Goal: Information Seeking & Learning: Learn about a topic

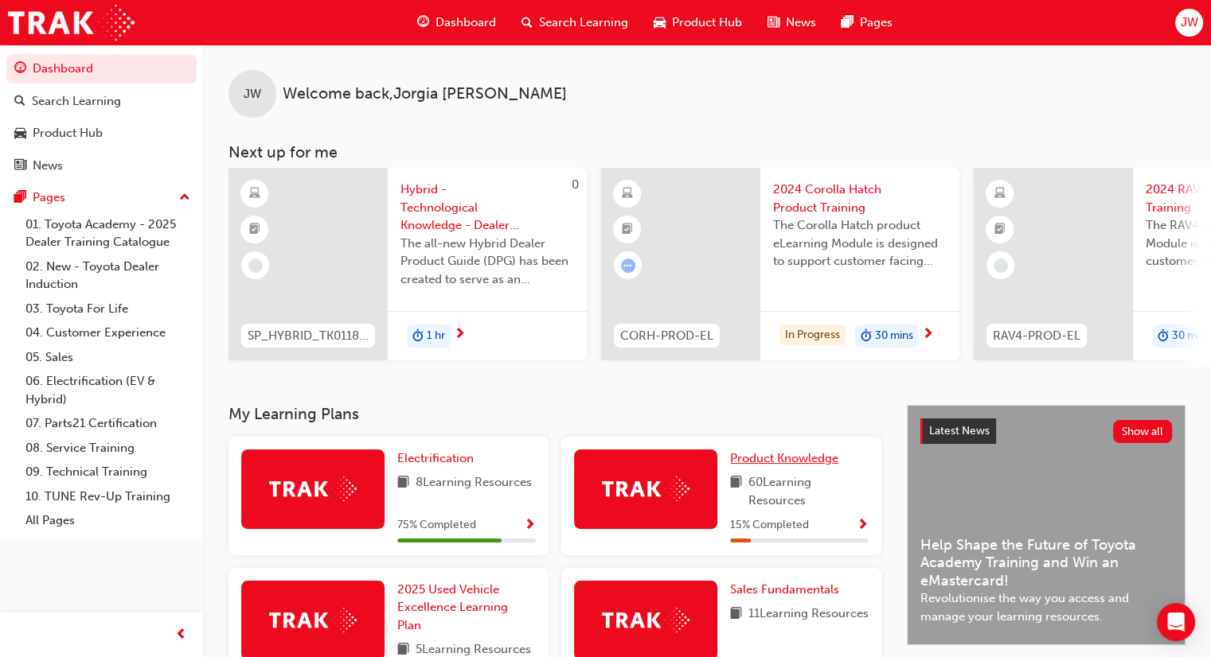
click at [796, 465] on span "Product Knowledge" at bounding box center [784, 458] width 108 height 14
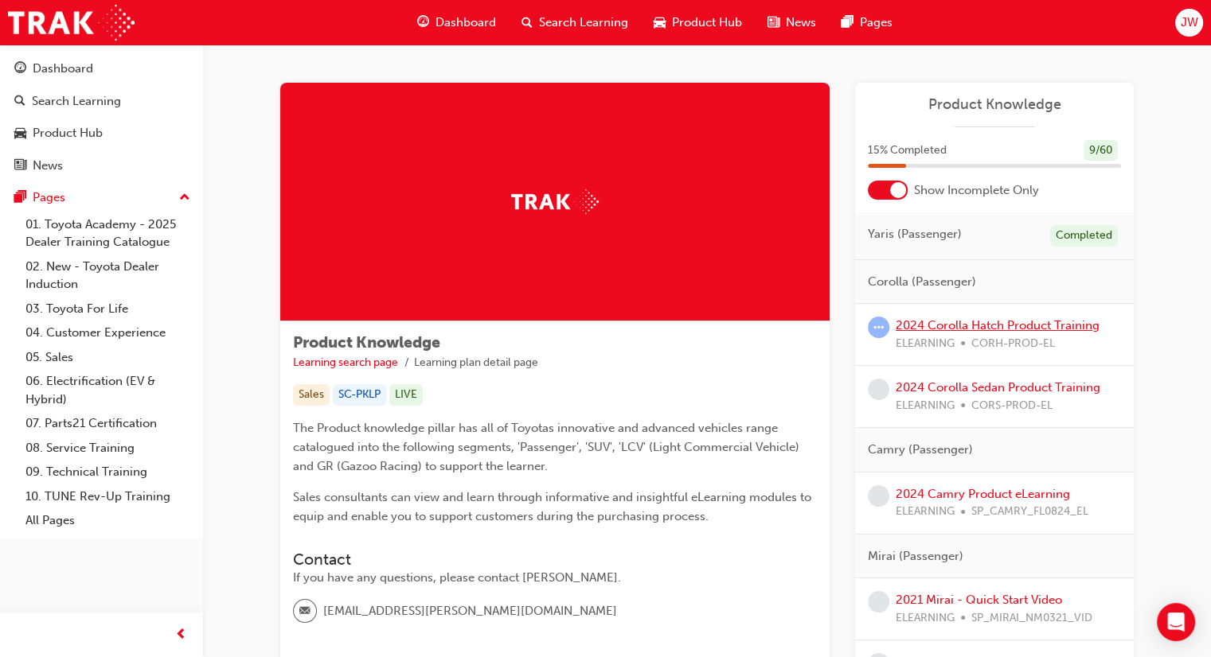
click at [972, 330] on link "2024 Corolla Hatch Product Training" at bounding box center [997, 325] width 204 height 14
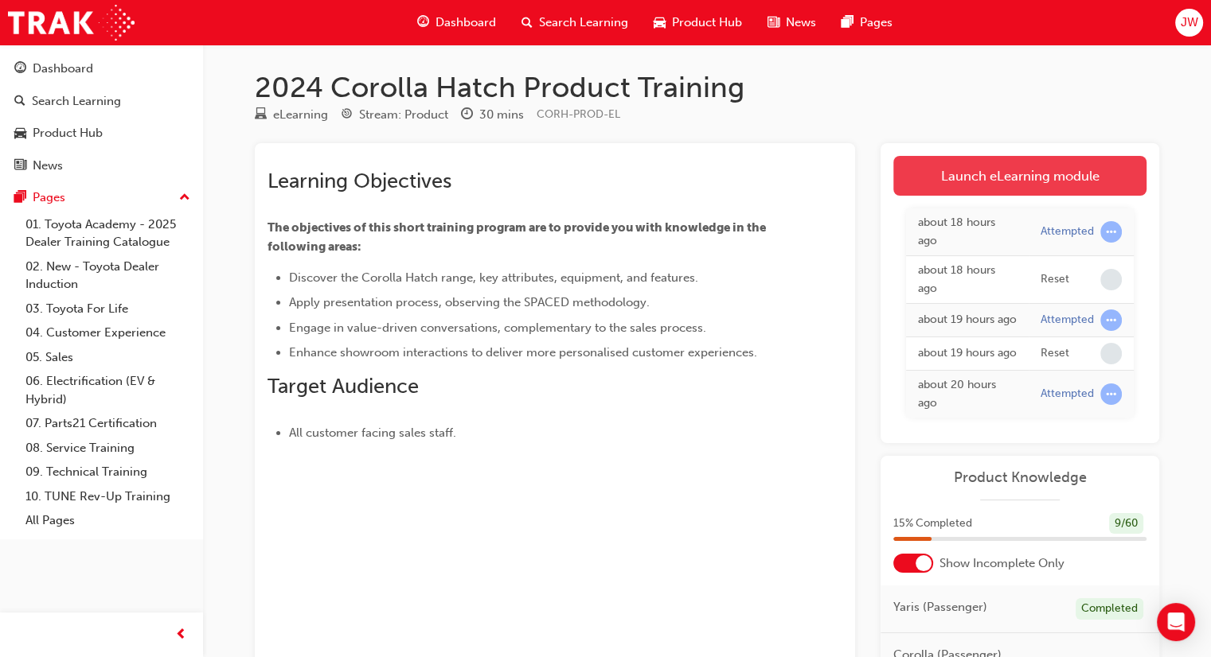
click at [1035, 174] on link "Launch eLearning module" at bounding box center [1019, 176] width 253 height 40
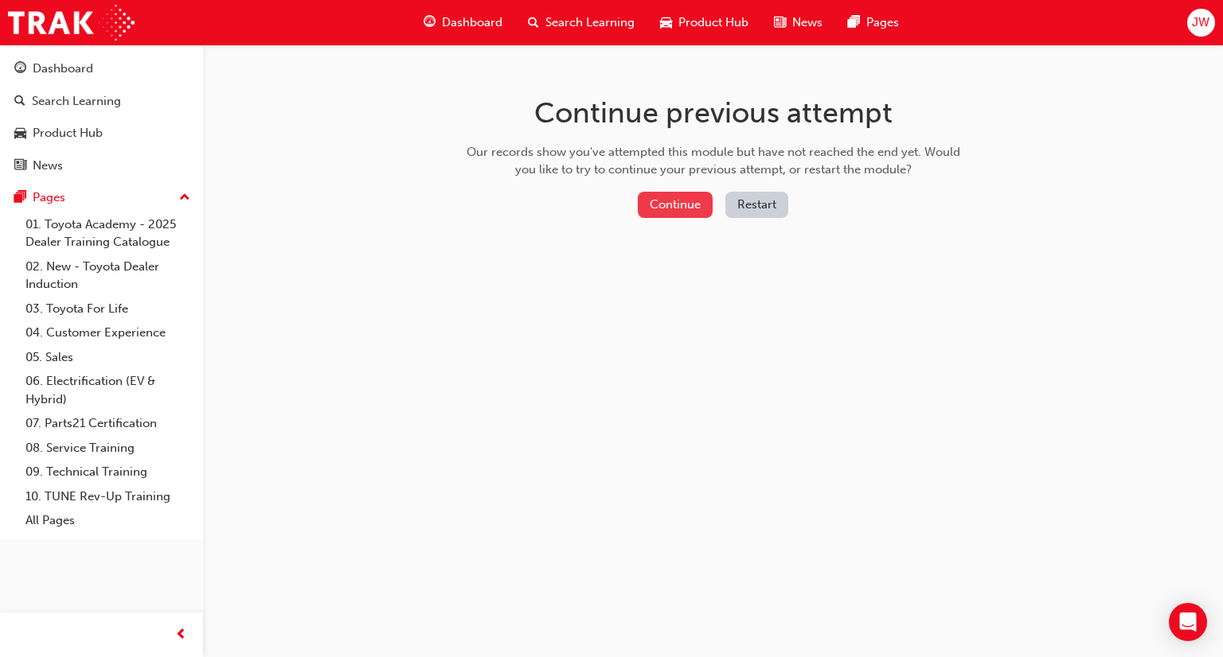
click at [676, 197] on button "Continue" at bounding box center [675, 205] width 75 height 26
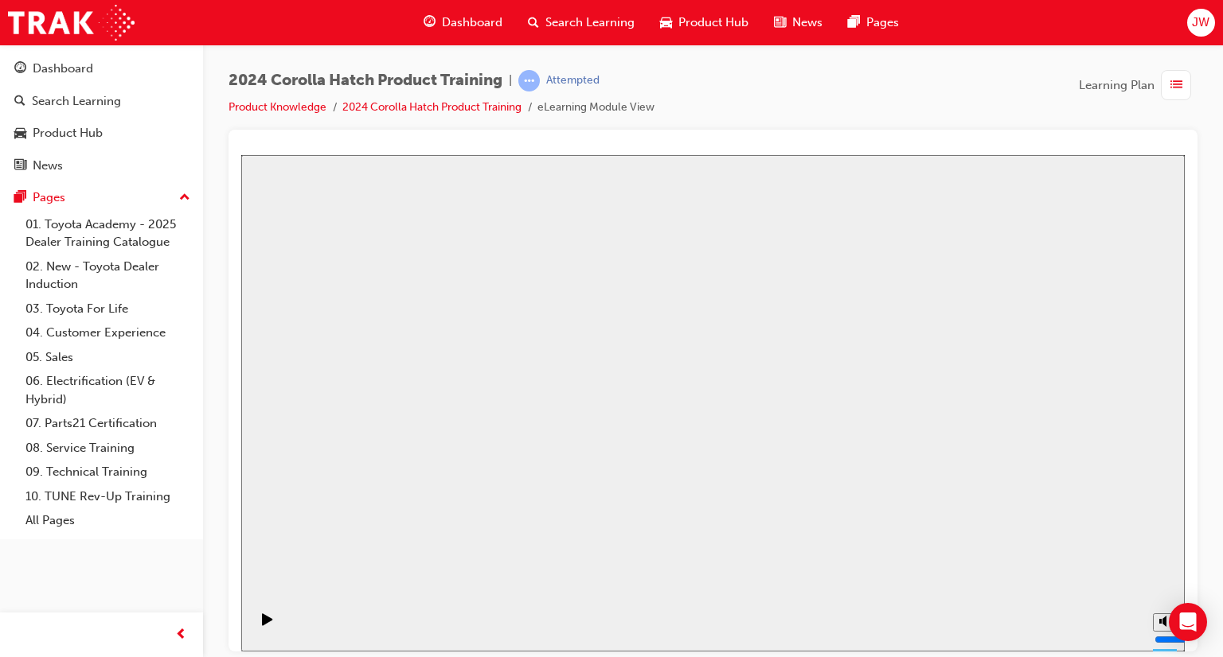
click at [459, 26] on span "Dashboard" at bounding box center [472, 23] width 60 height 18
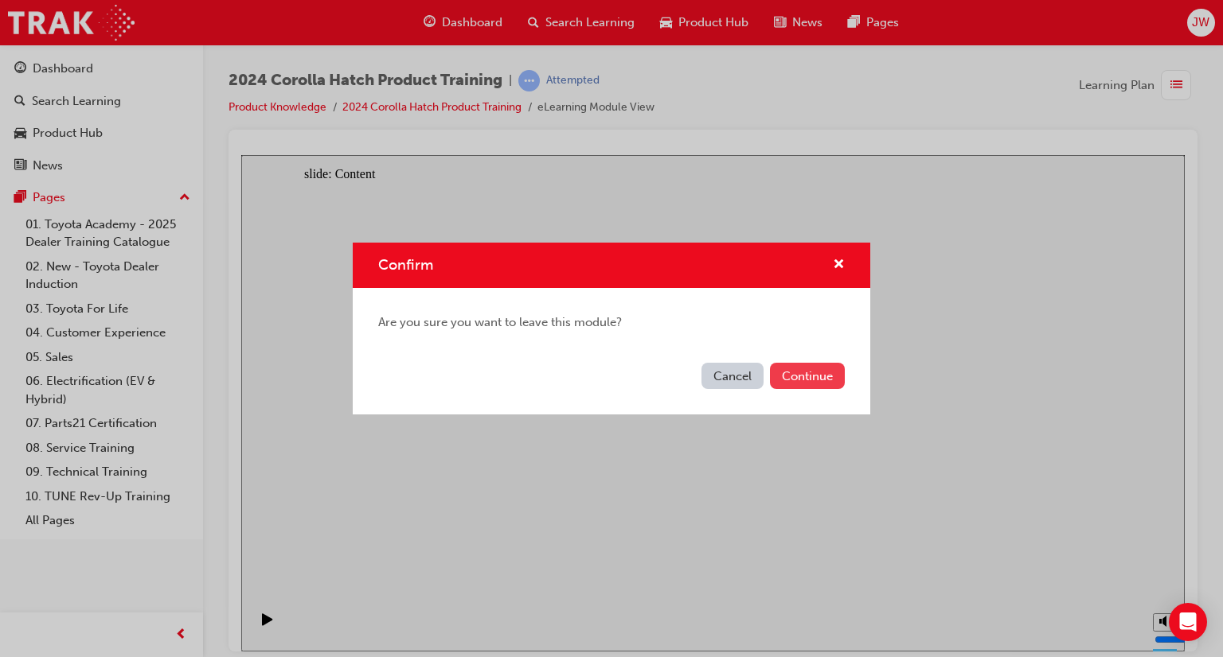
click at [812, 369] on button "Continue" at bounding box center [807, 376] width 75 height 26
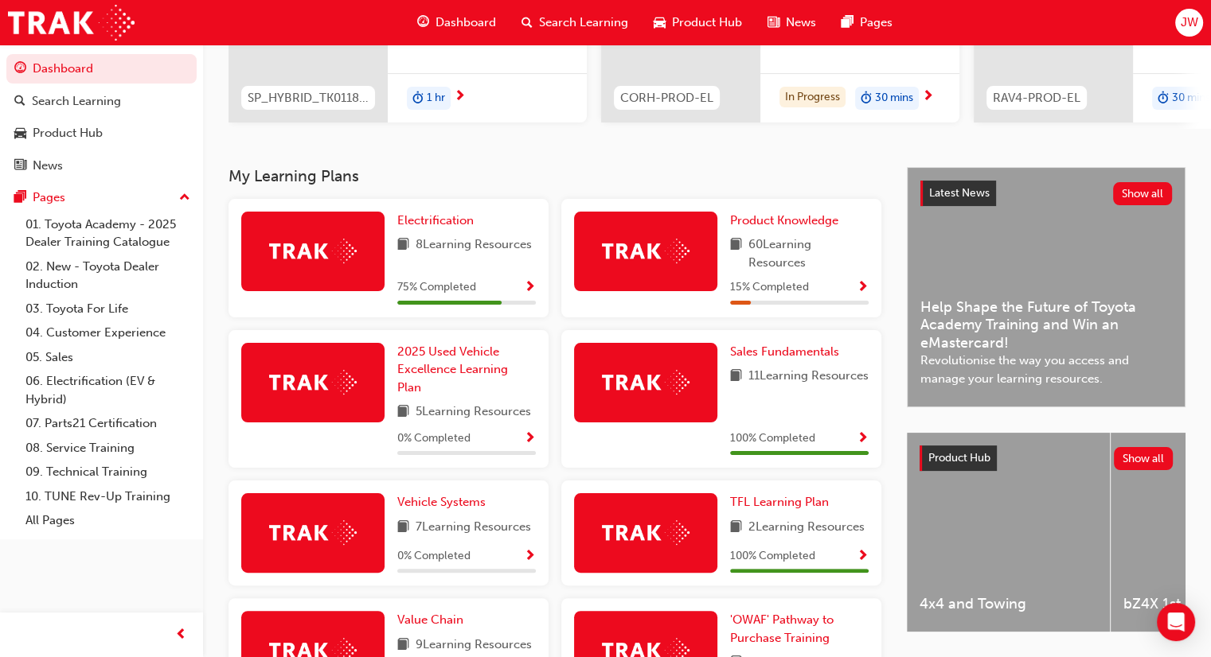
scroll to position [239, 0]
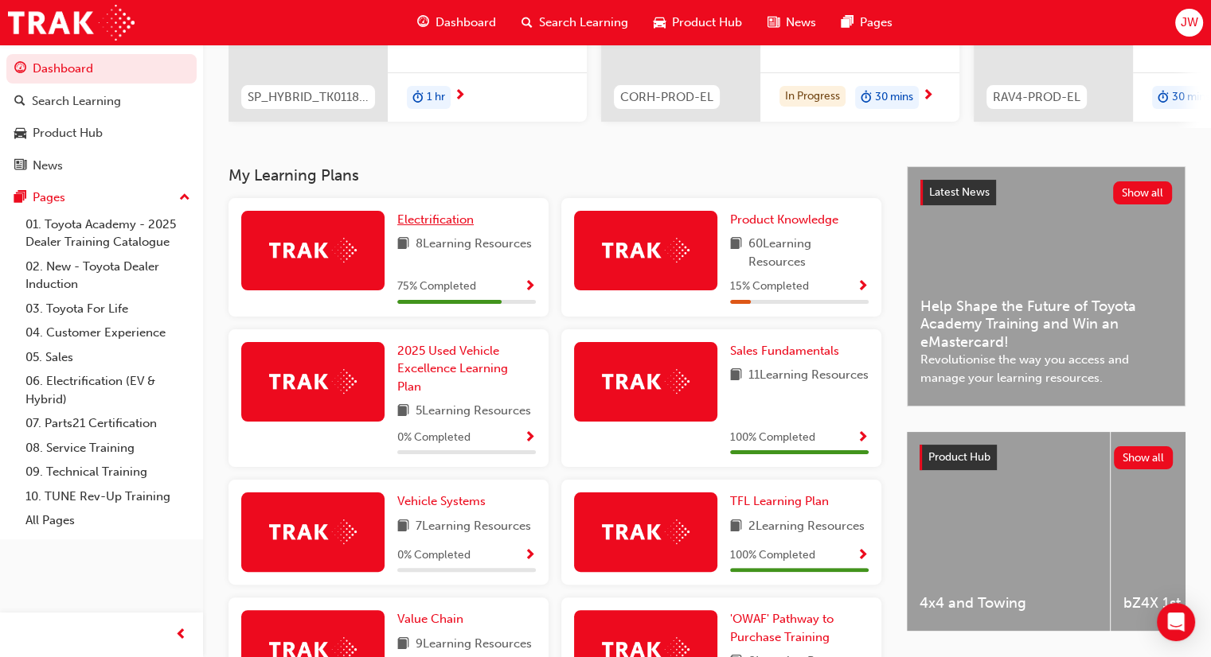
click at [443, 223] on span "Electrification" at bounding box center [435, 220] width 76 height 14
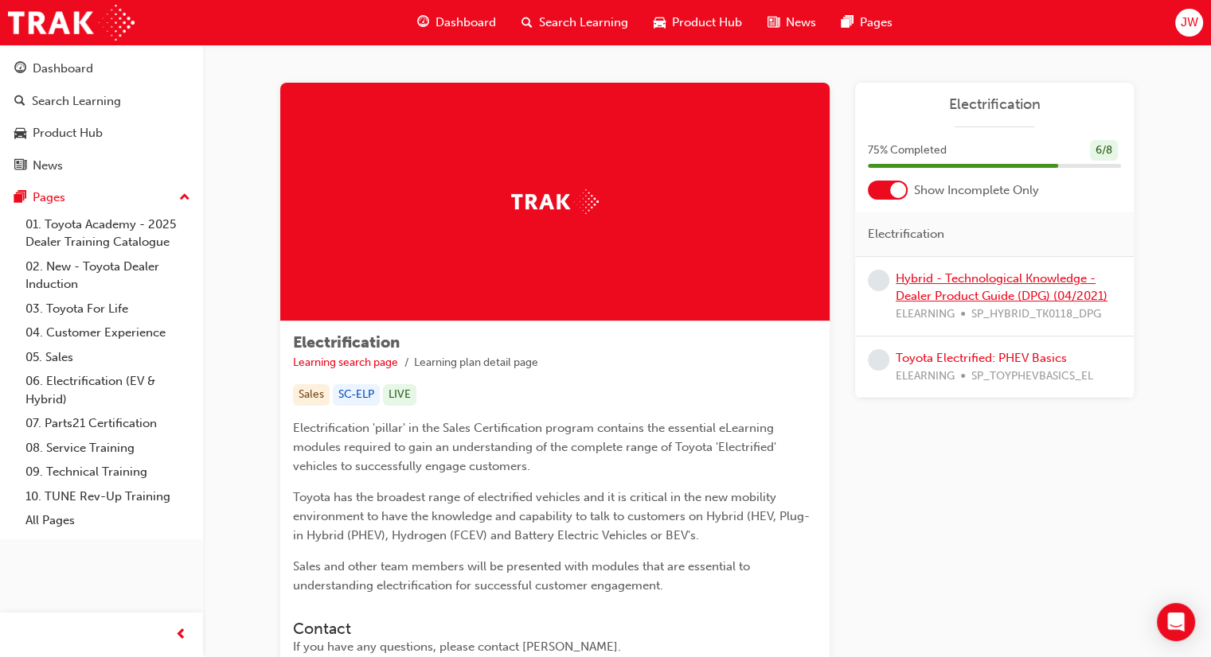
click at [977, 301] on link "Hybrid - Technological Knowledge - Dealer Product Guide (DPG) (04/2021)" at bounding box center [1001, 287] width 212 height 33
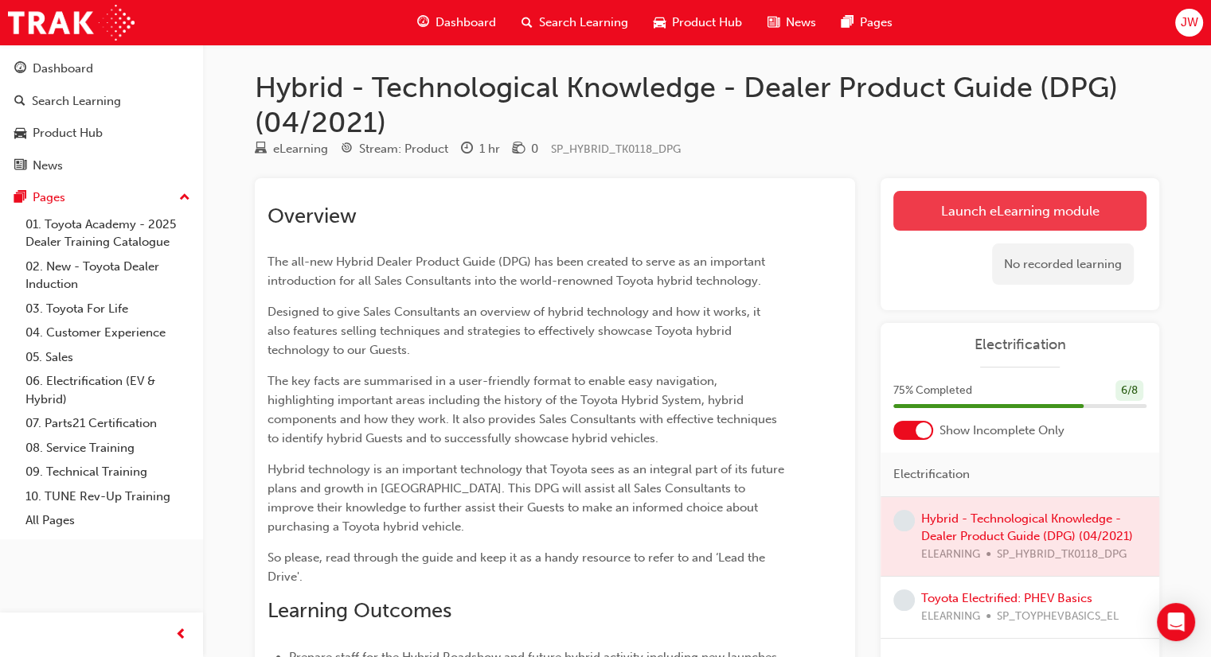
click at [970, 224] on link "Launch eLearning module" at bounding box center [1019, 211] width 253 height 40
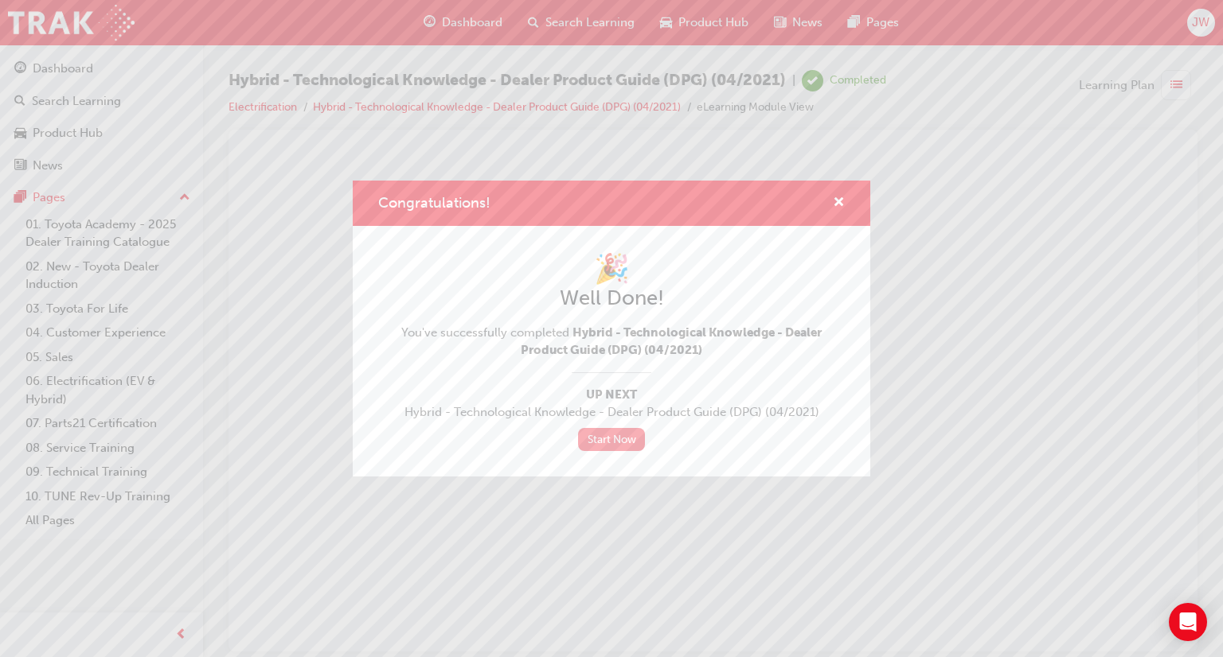
click at [606, 438] on link "Start Now" at bounding box center [611, 439] width 67 height 23
click at [605, 437] on link "Start Now" at bounding box center [611, 439] width 67 height 23
click at [839, 203] on span "cross-icon" at bounding box center [839, 204] width 12 height 14
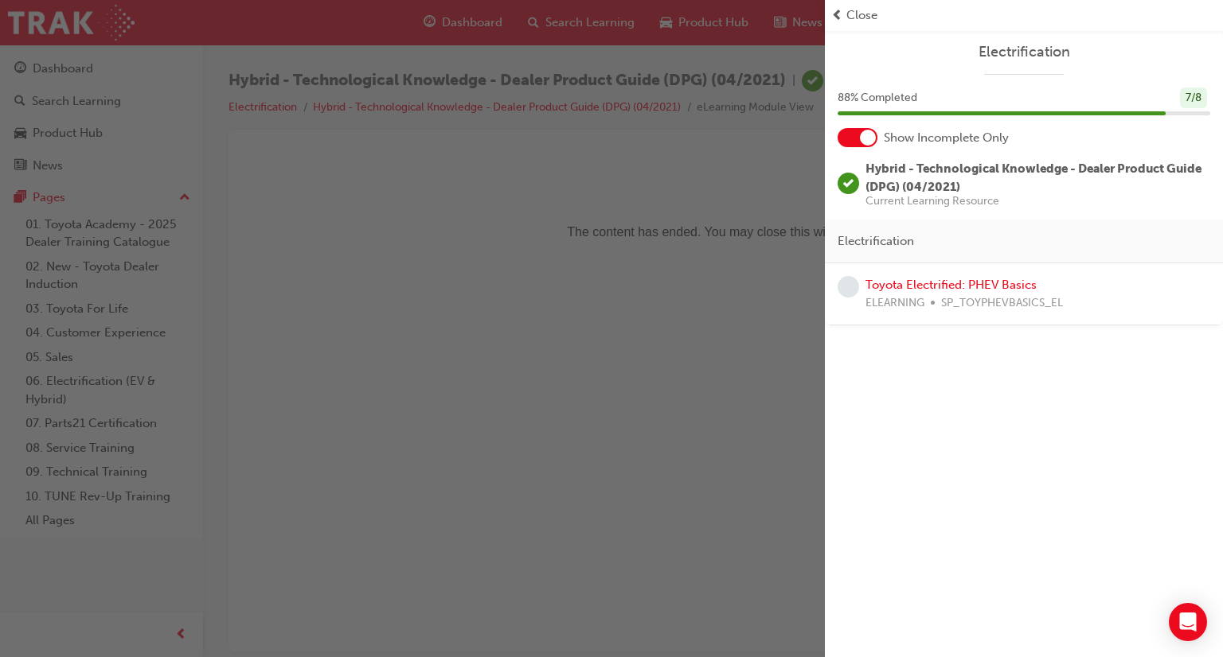
click at [511, 48] on div "button" at bounding box center [412, 328] width 825 height 657
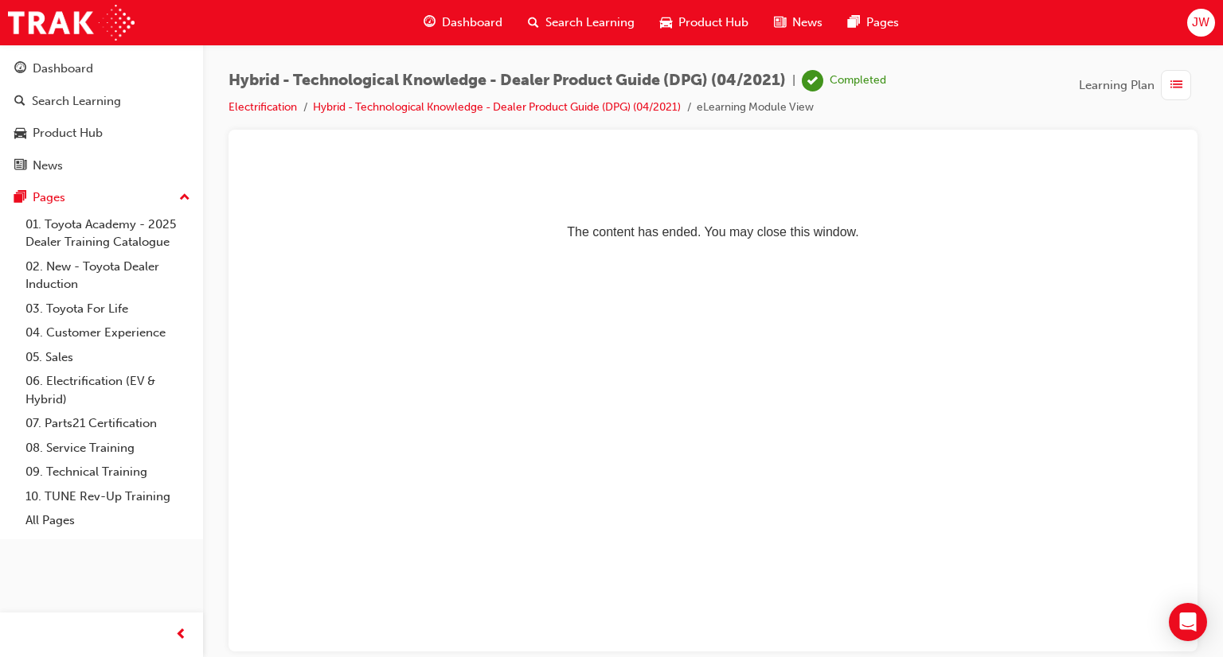
click at [482, 18] on span "Dashboard" at bounding box center [472, 23] width 60 height 18
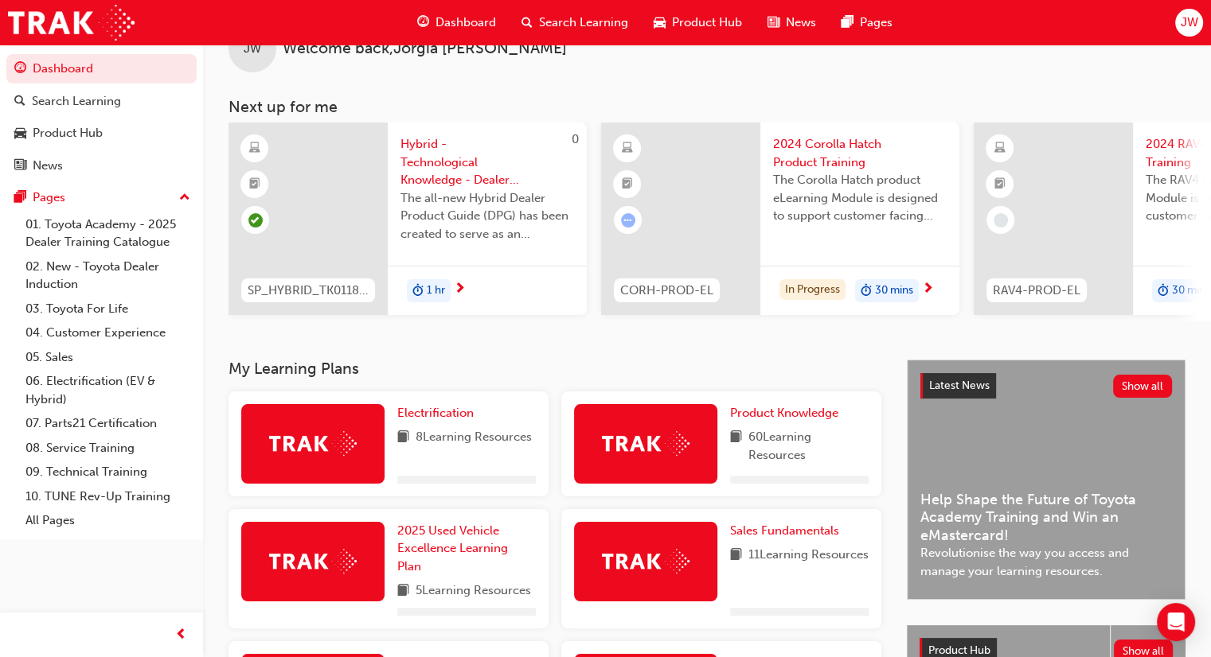
scroll to position [80, 0]
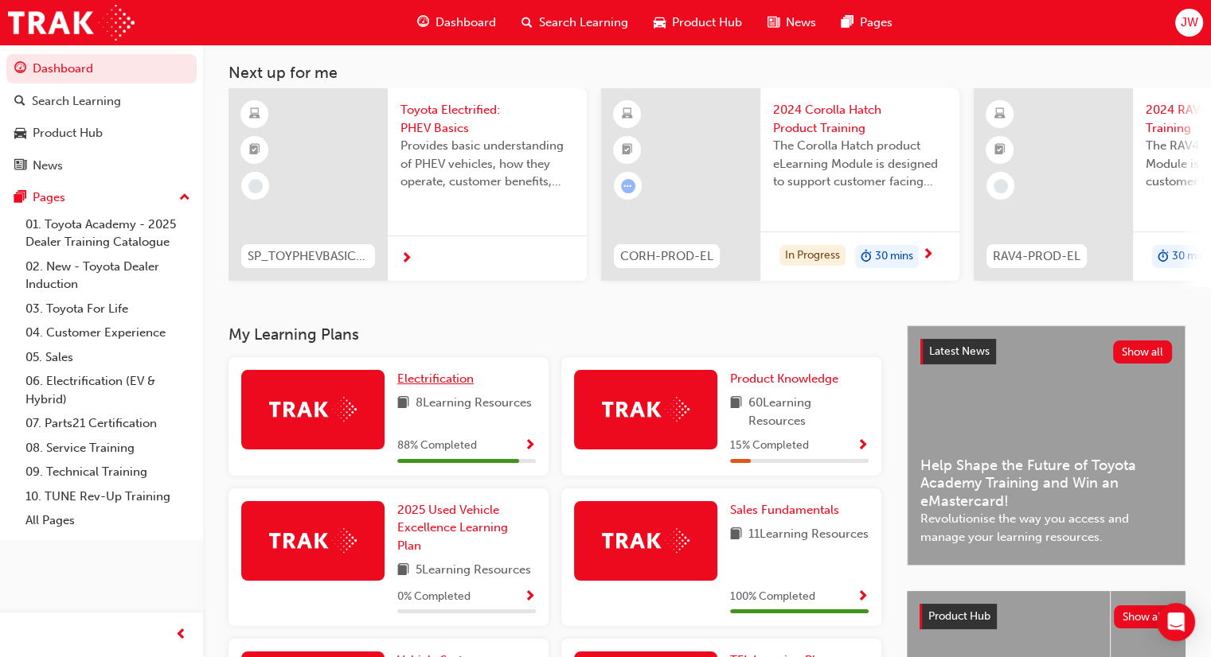
click at [429, 383] on span "Electrification" at bounding box center [435, 379] width 76 height 14
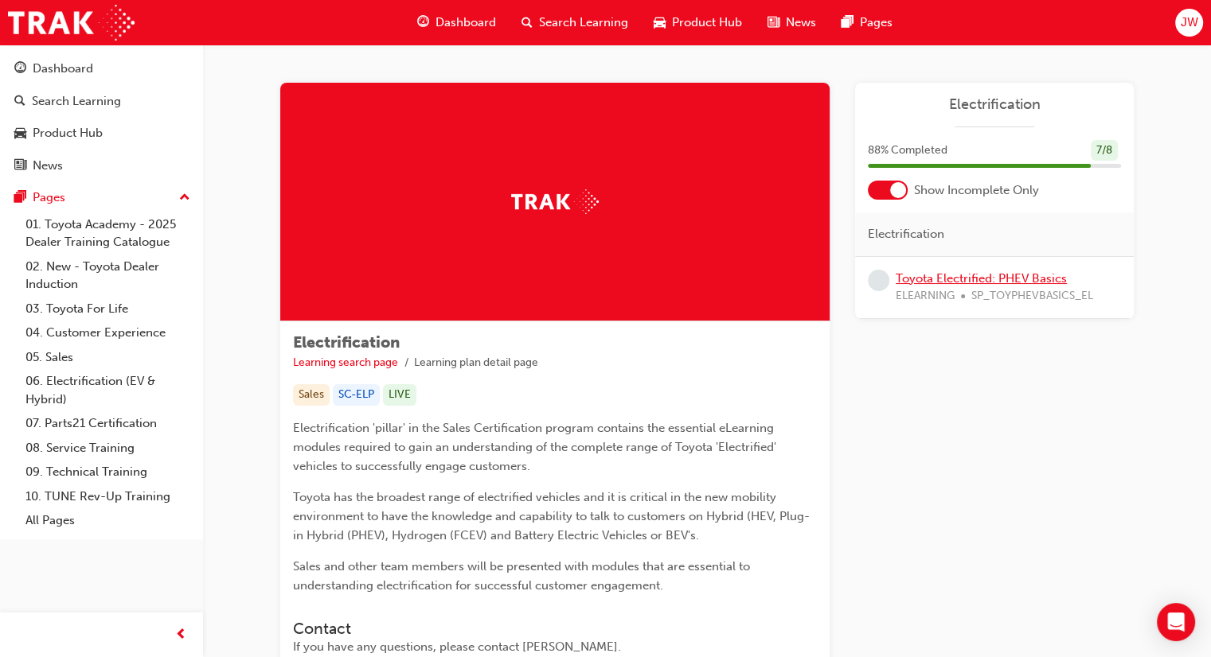
click at [1016, 281] on link "Toyota Electrified: PHEV Basics" at bounding box center [980, 278] width 171 height 14
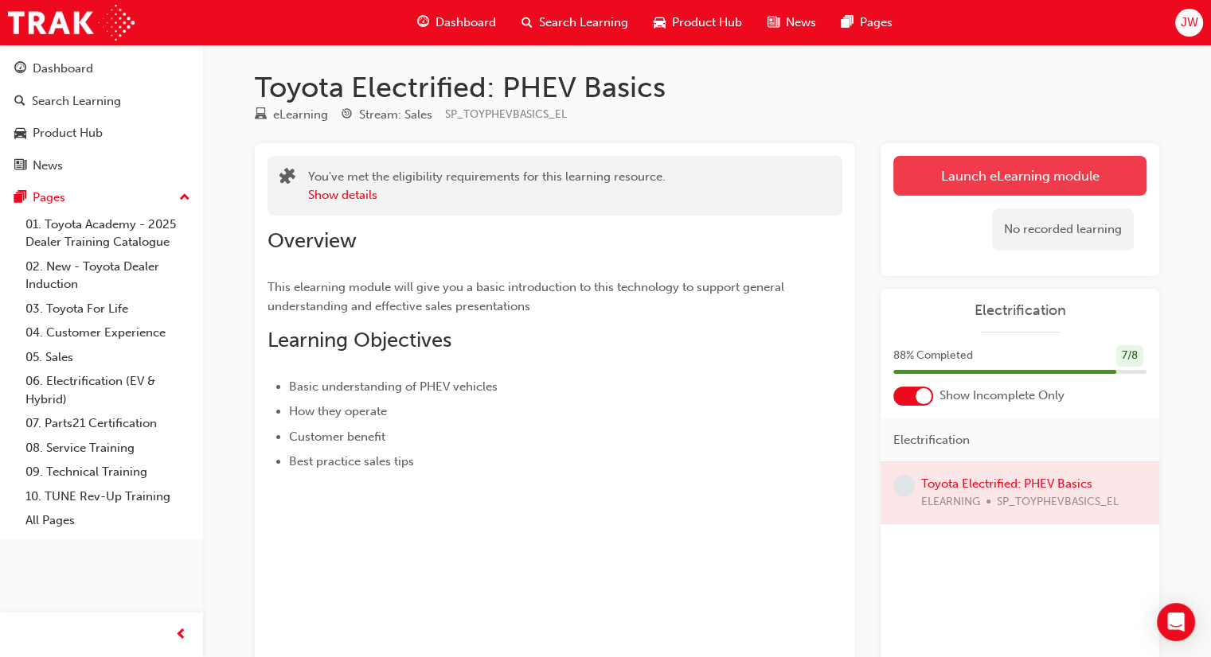
click at [1006, 184] on link "Launch eLearning module" at bounding box center [1019, 176] width 253 height 40
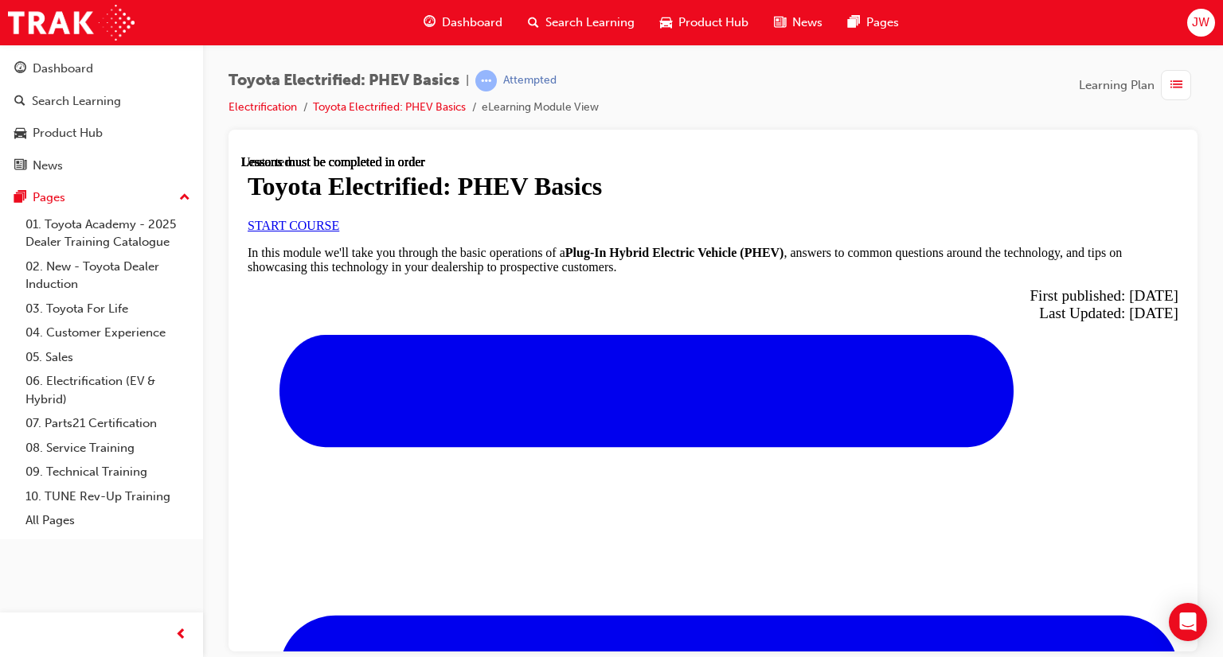
click at [339, 232] on span "START COURSE" at bounding box center [294, 225] width 92 height 14
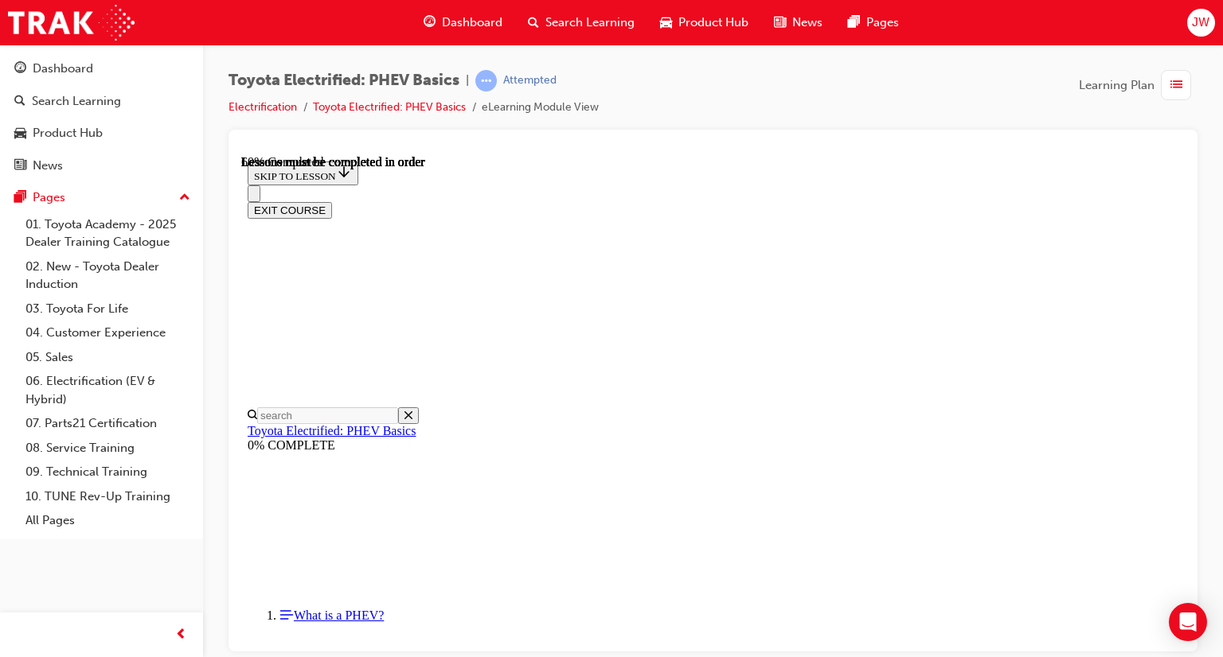
scroll to position [1084, 0]
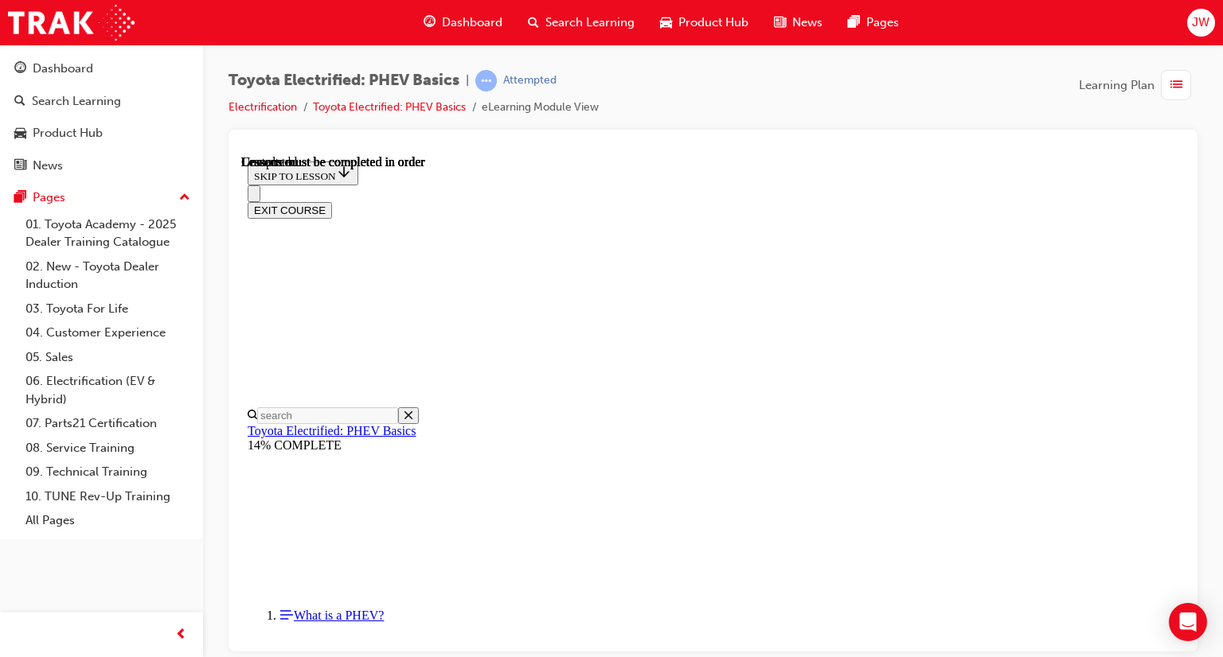
scroll to position [1880, 0]
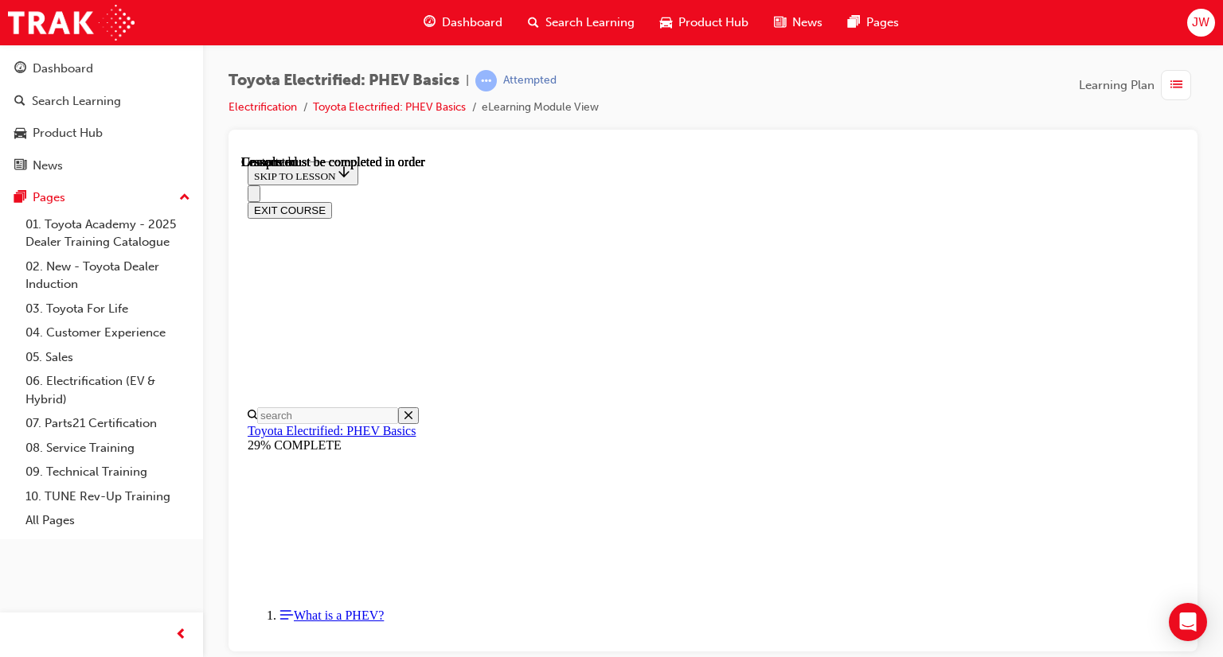
scroll to position [325, 0]
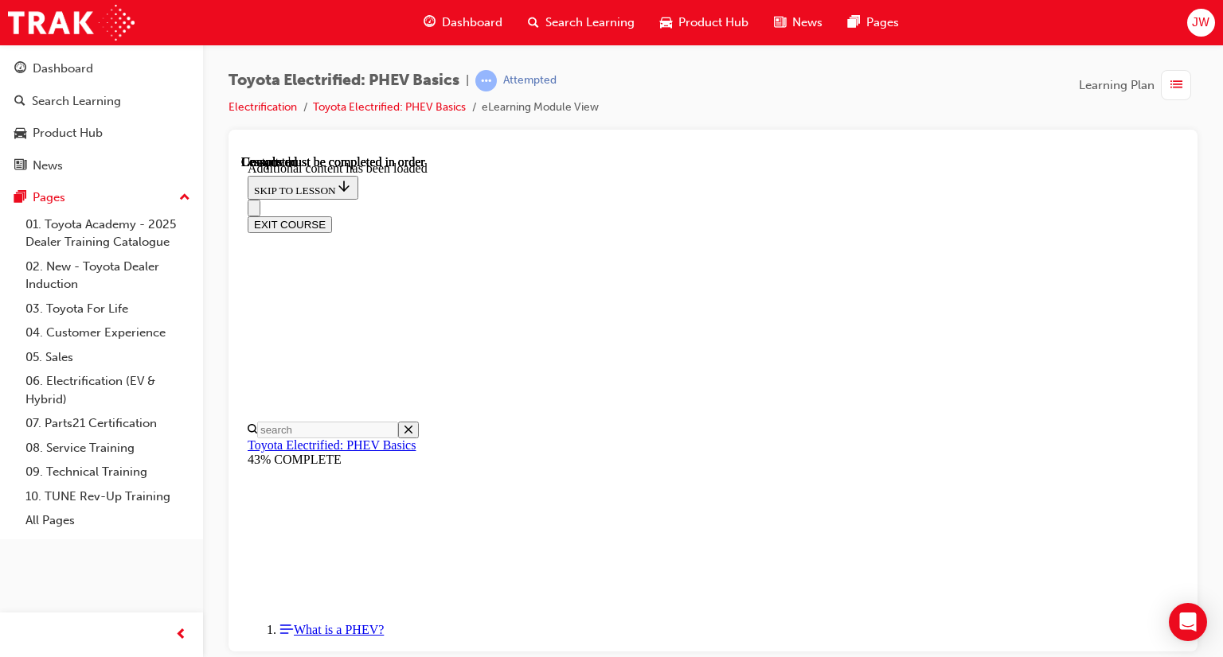
scroll to position [427, 0]
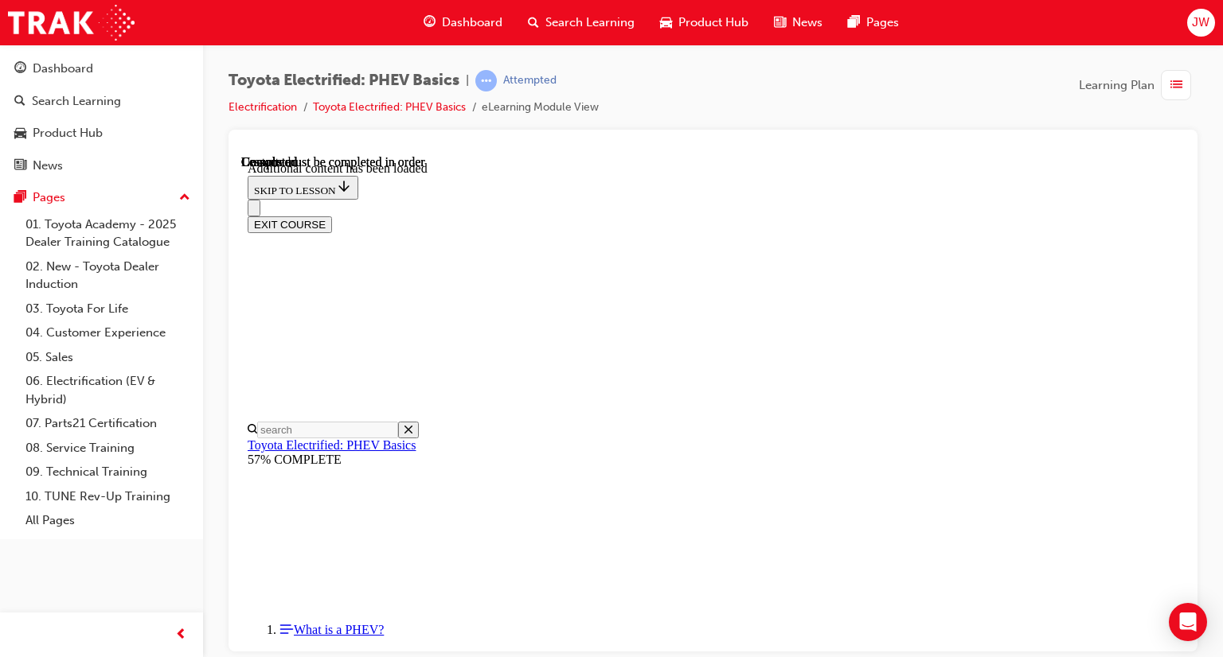
scroll to position [2198, 0]
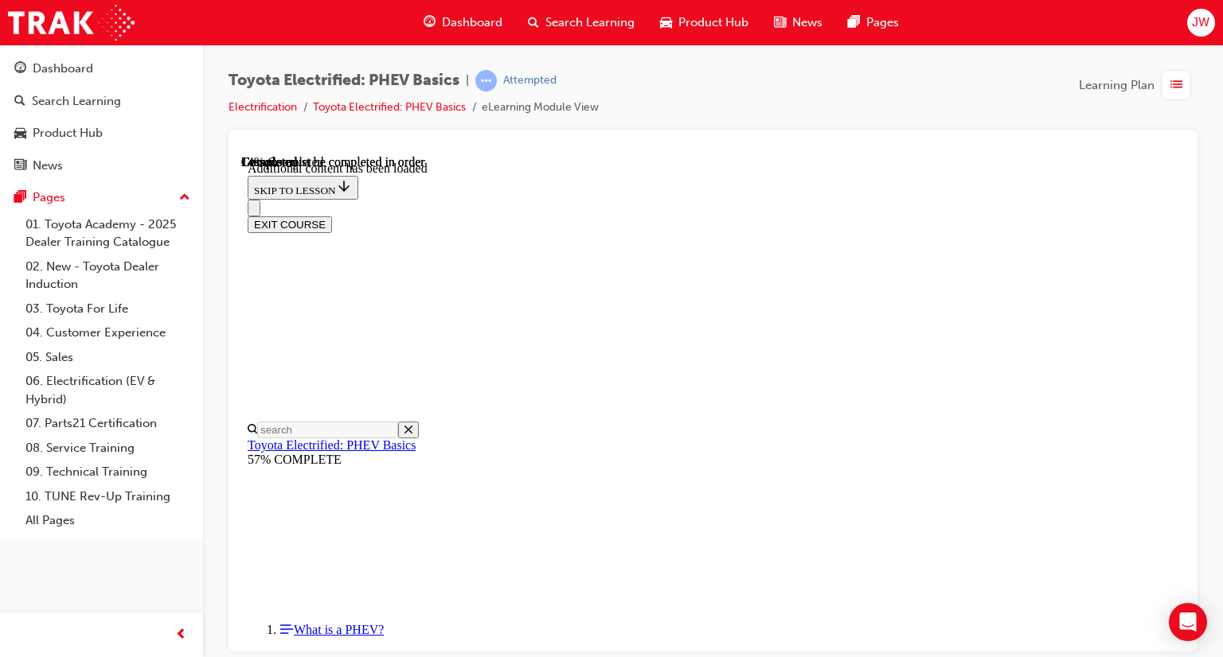
scroll to position [48, 0]
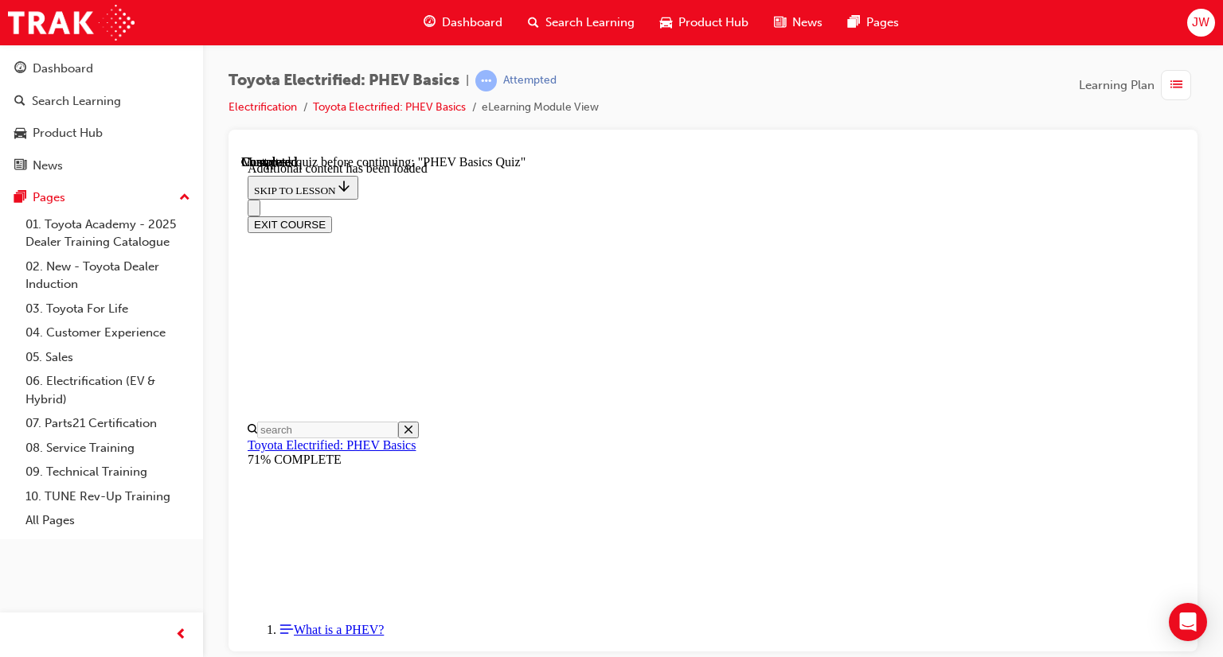
radio input "true"
drag, startPoint x: 814, startPoint y: 586, endPoint x: 853, endPoint y: 546, distance: 55.7
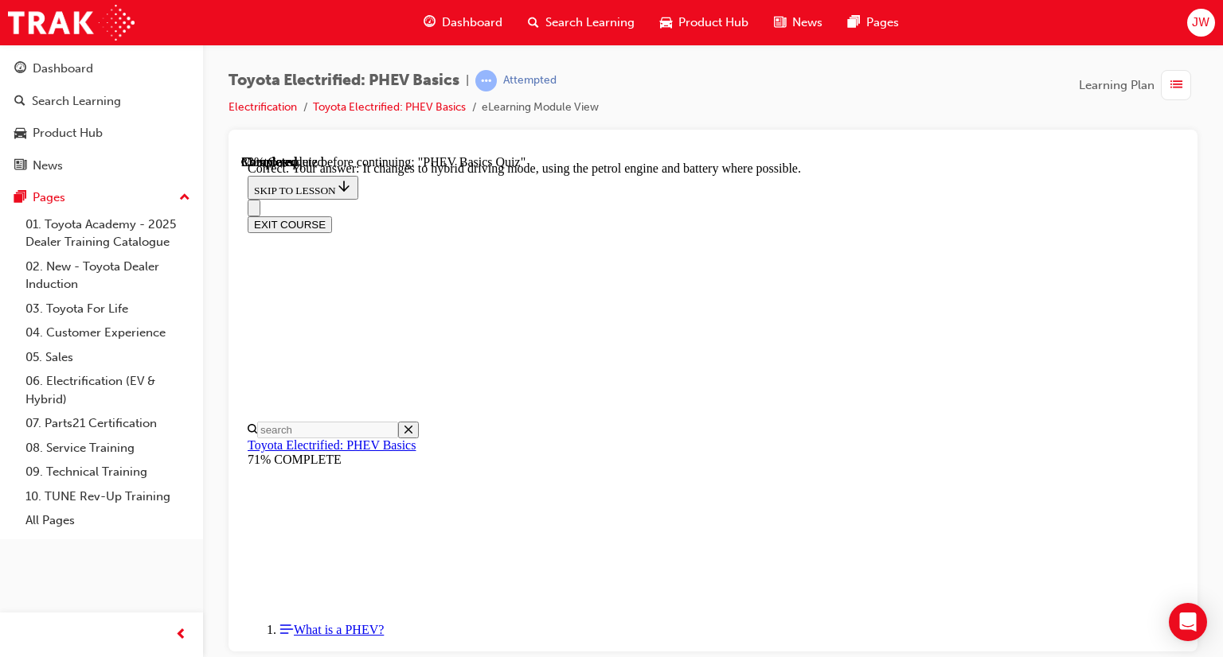
radio input "true"
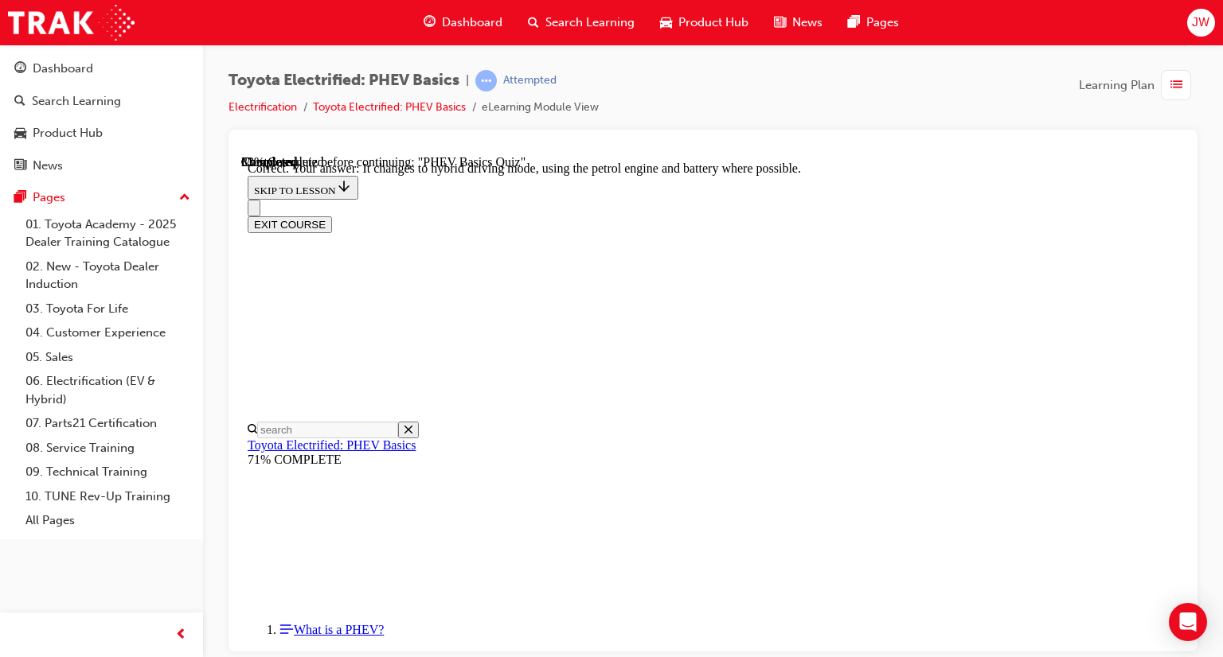
scroll to position [318, 0]
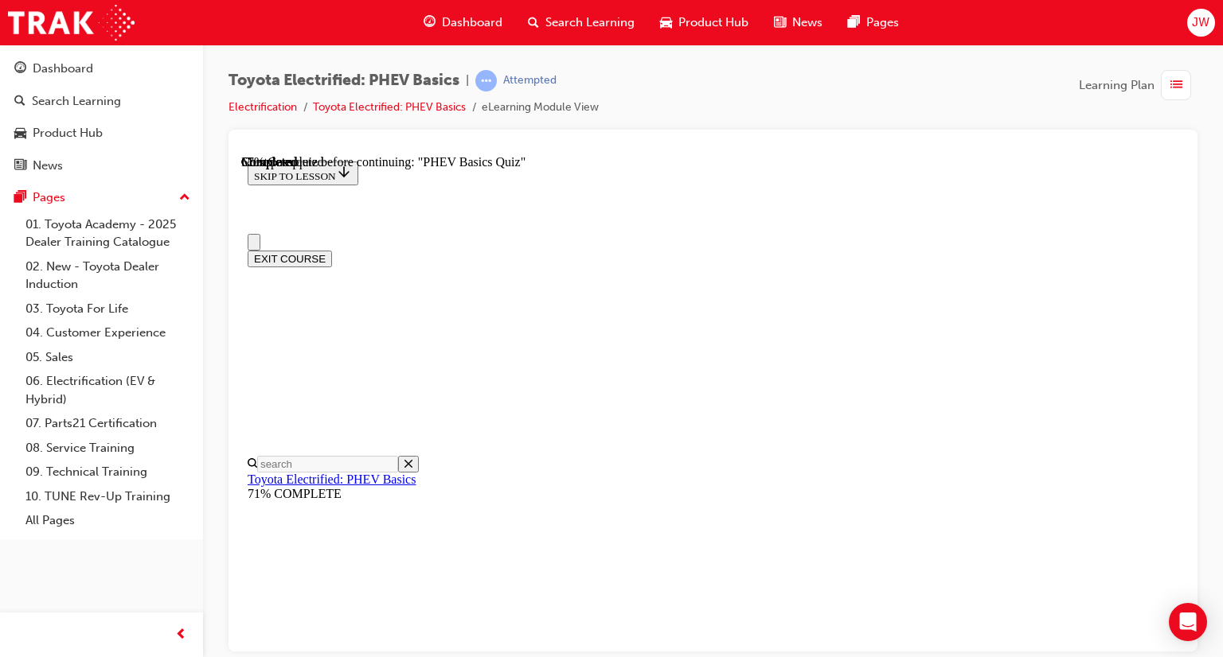
scroll to position [159, 0]
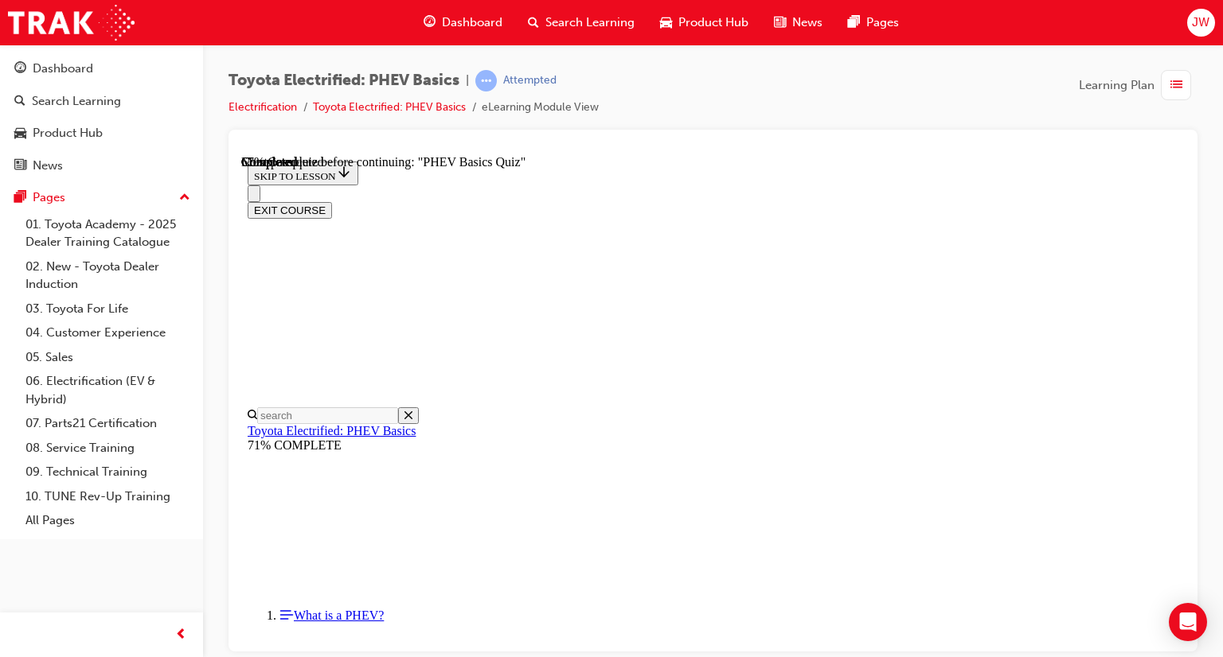
radio input "true"
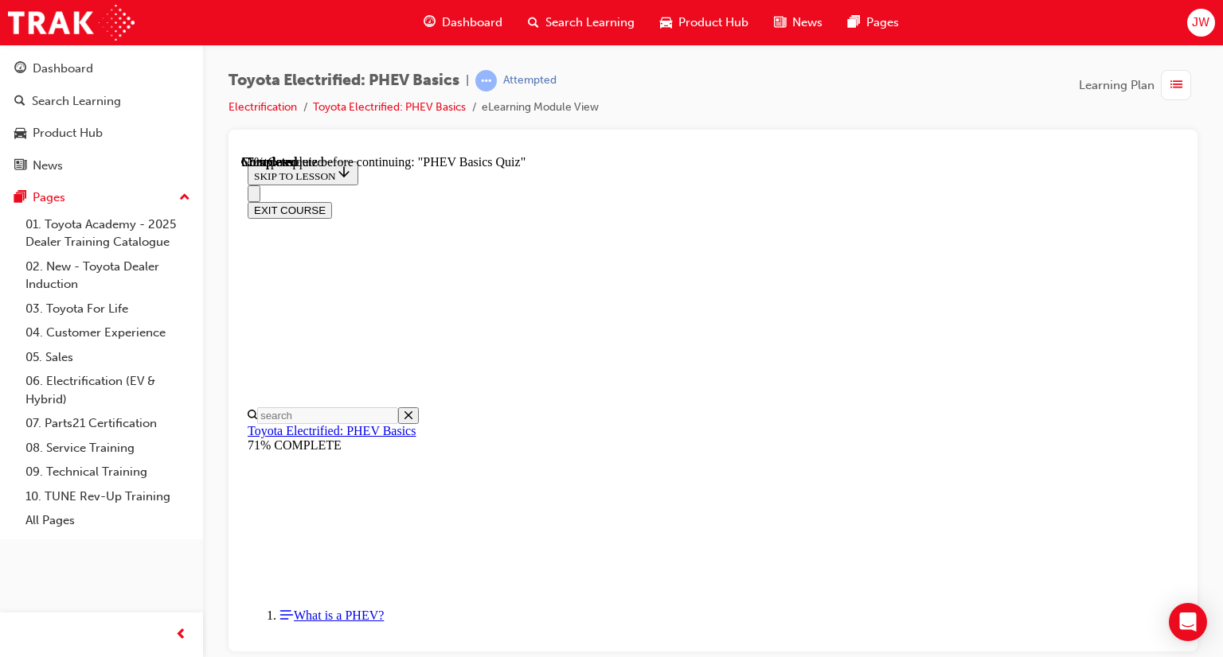
radio input "true"
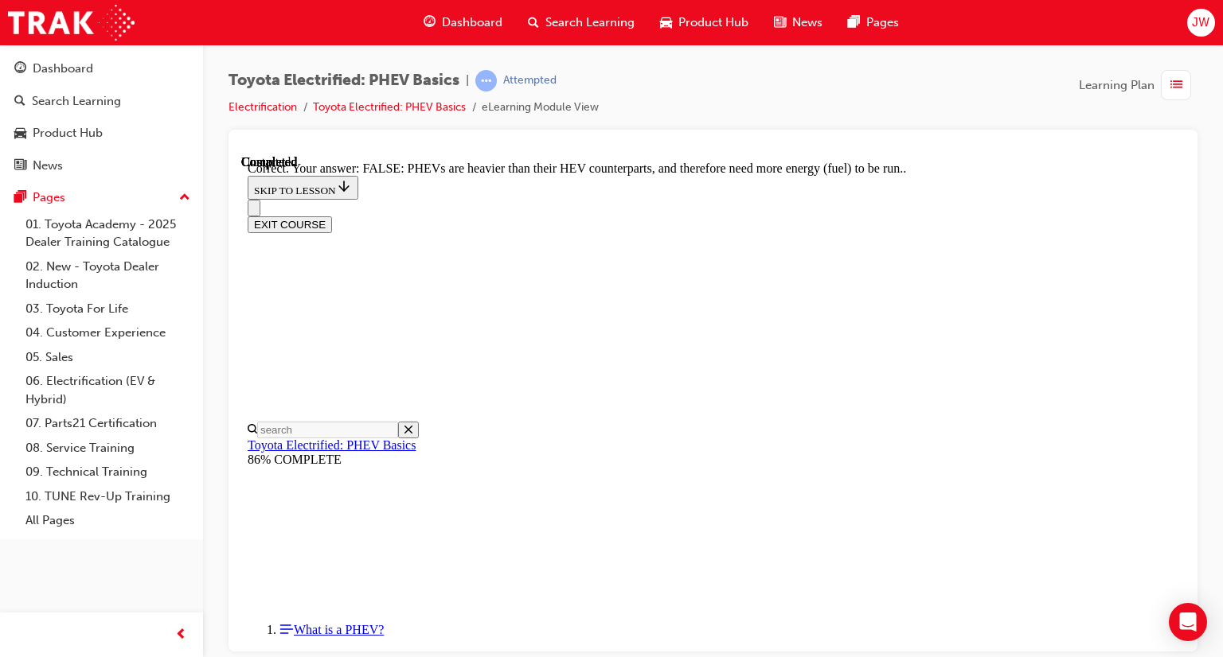
scroll to position [391, 0]
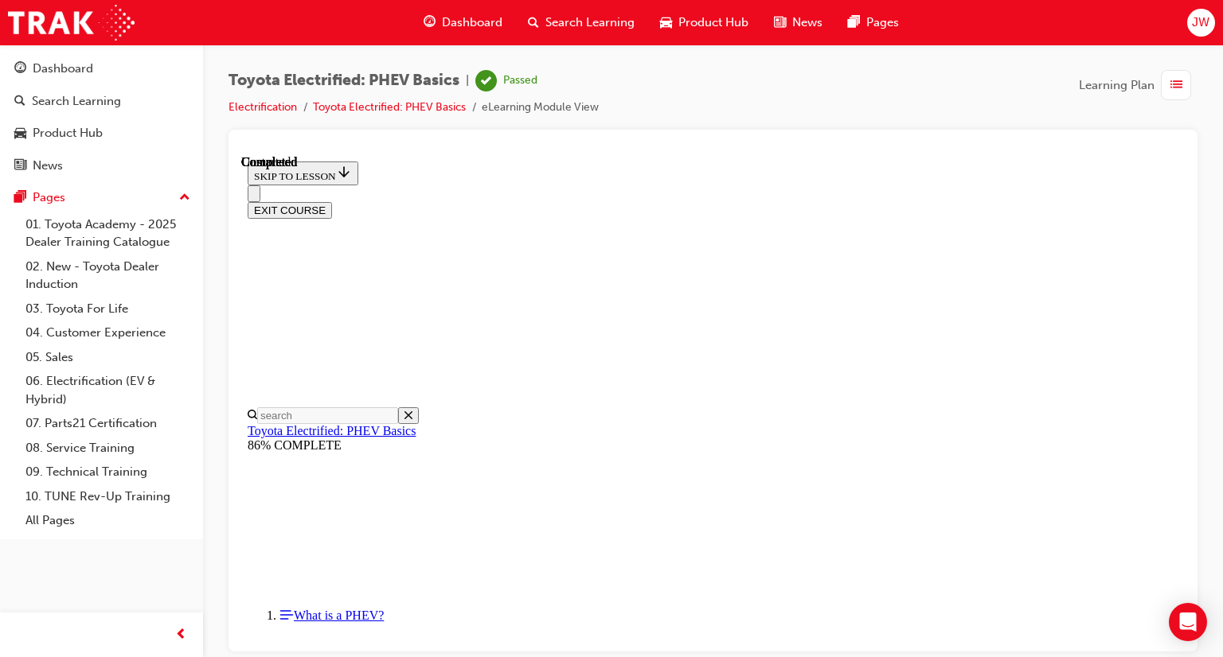
scroll to position [367, 0]
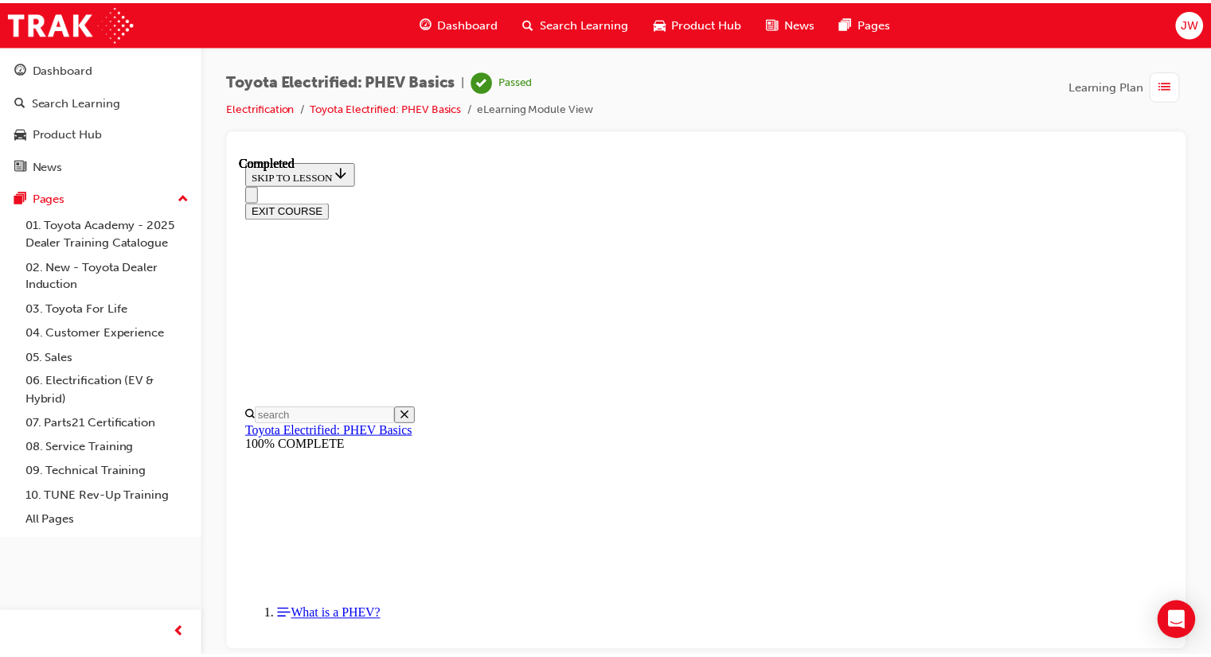
scroll to position [216, 0]
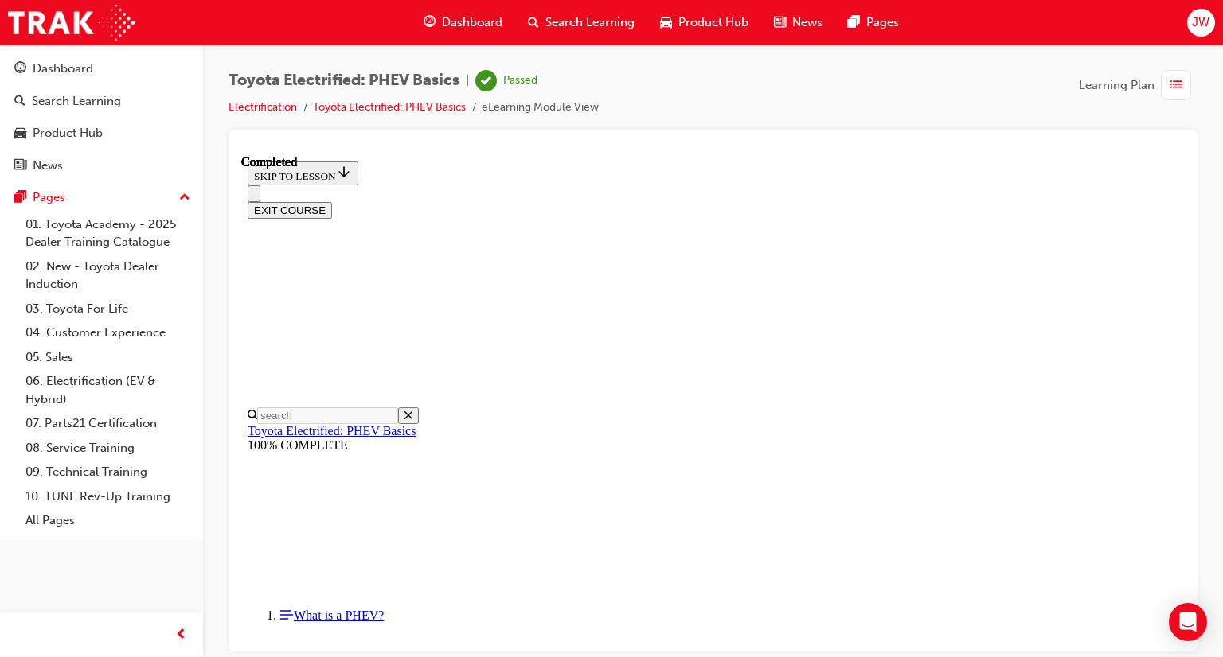
click at [450, 24] on span "Dashboard" at bounding box center [472, 23] width 60 height 18
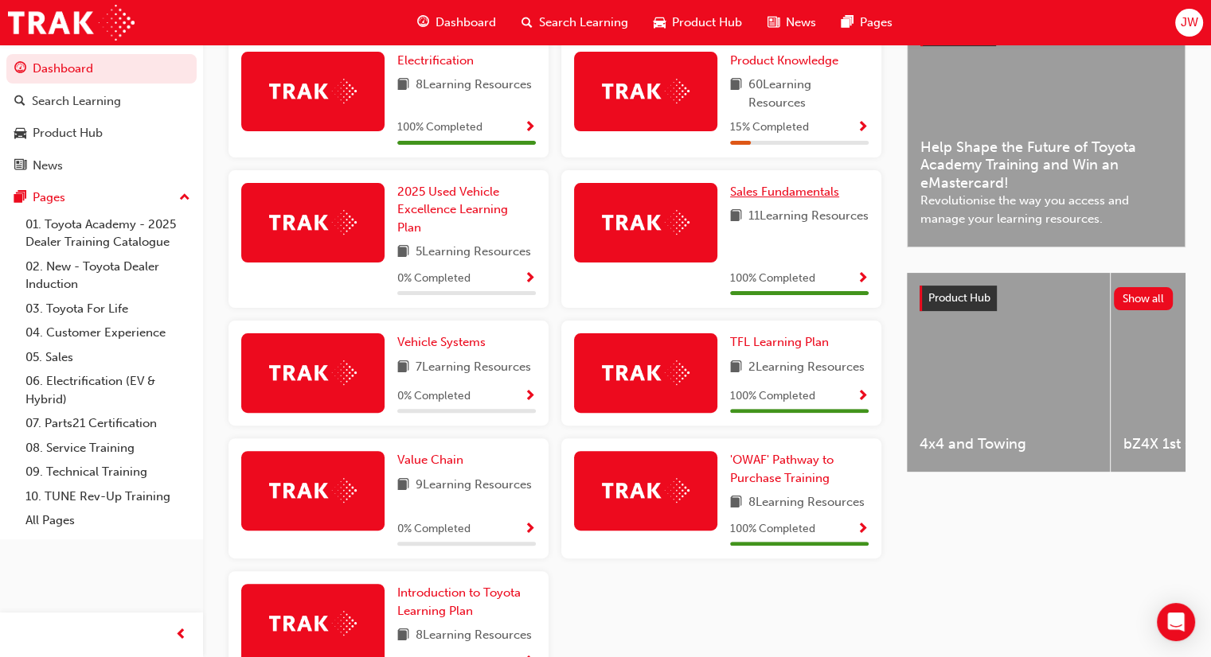
scroll to position [478, 0]
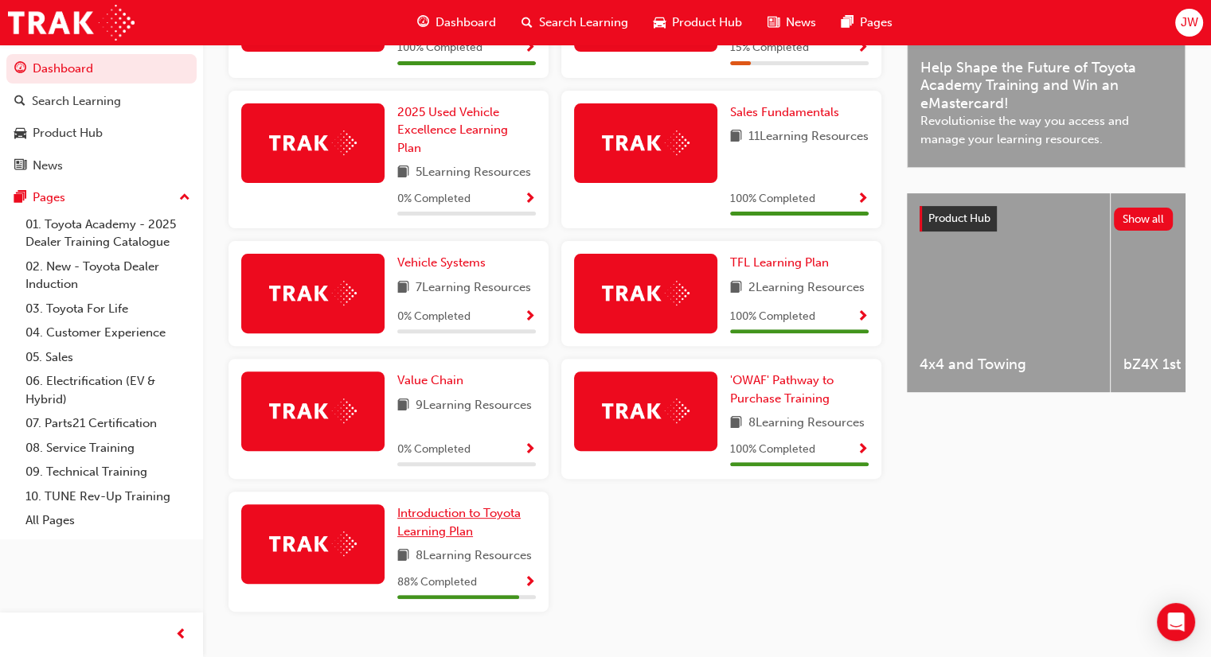
click at [453, 525] on span "Introduction to Toyota Learning Plan" at bounding box center [458, 522] width 123 height 33
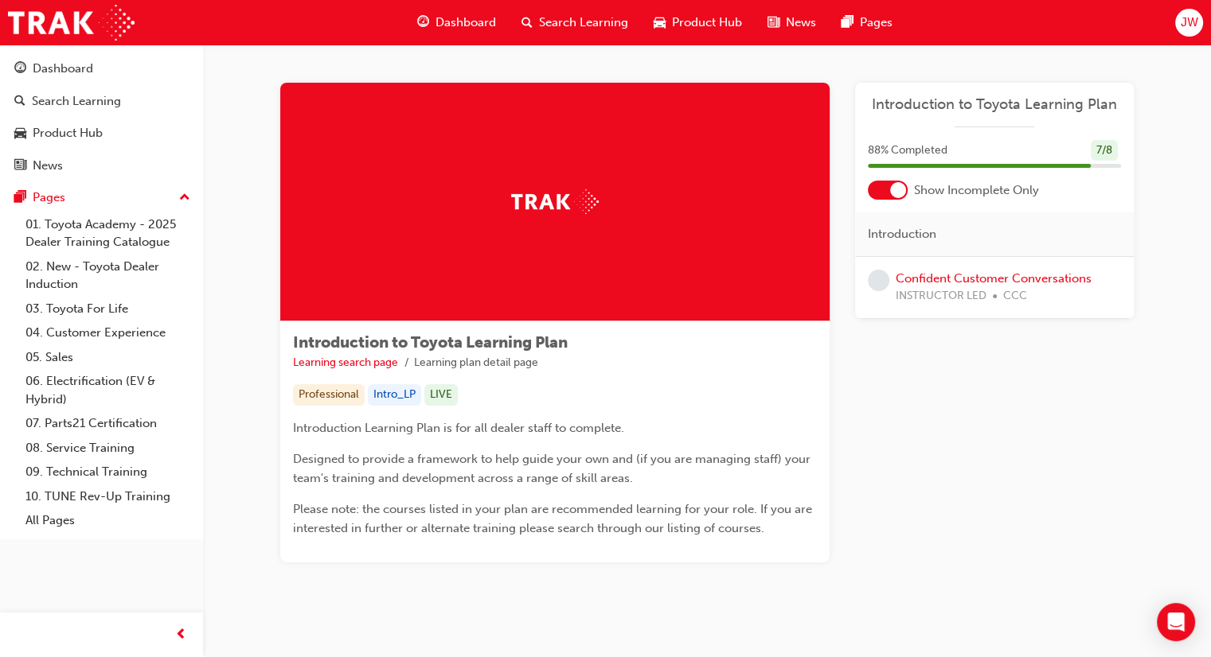
click at [471, 17] on span "Dashboard" at bounding box center [465, 23] width 60 height 18
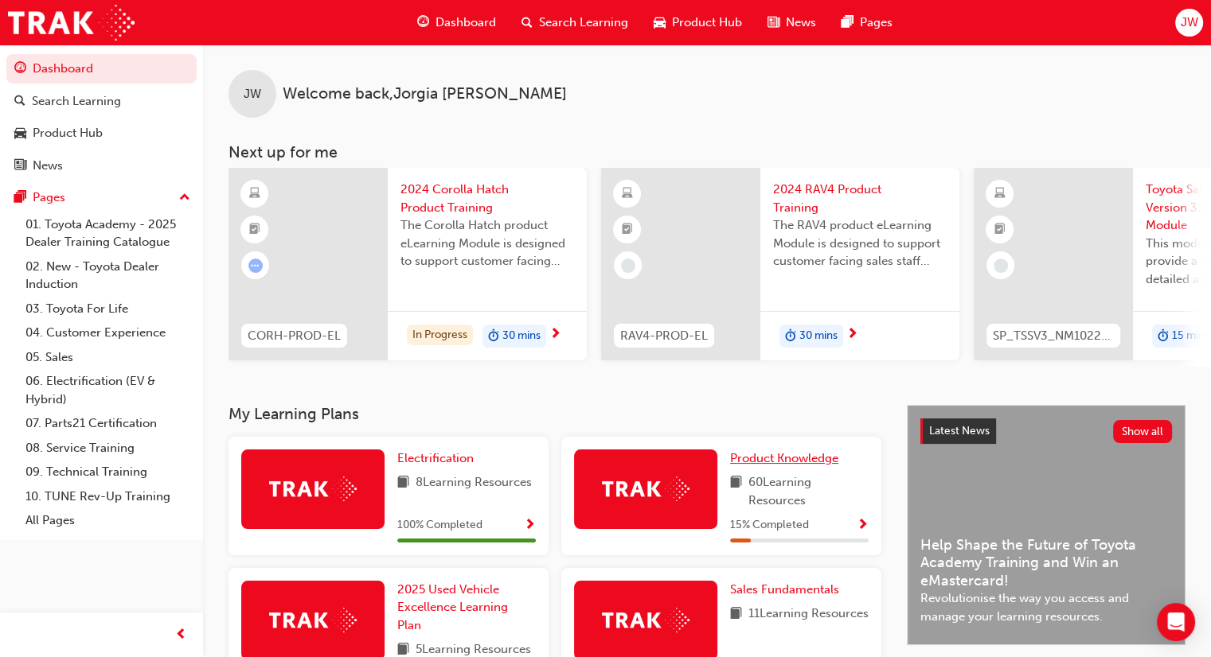
click at [787, 466] on span "Product Knowledge" at bounding box center [784, 458] width 108 height 14
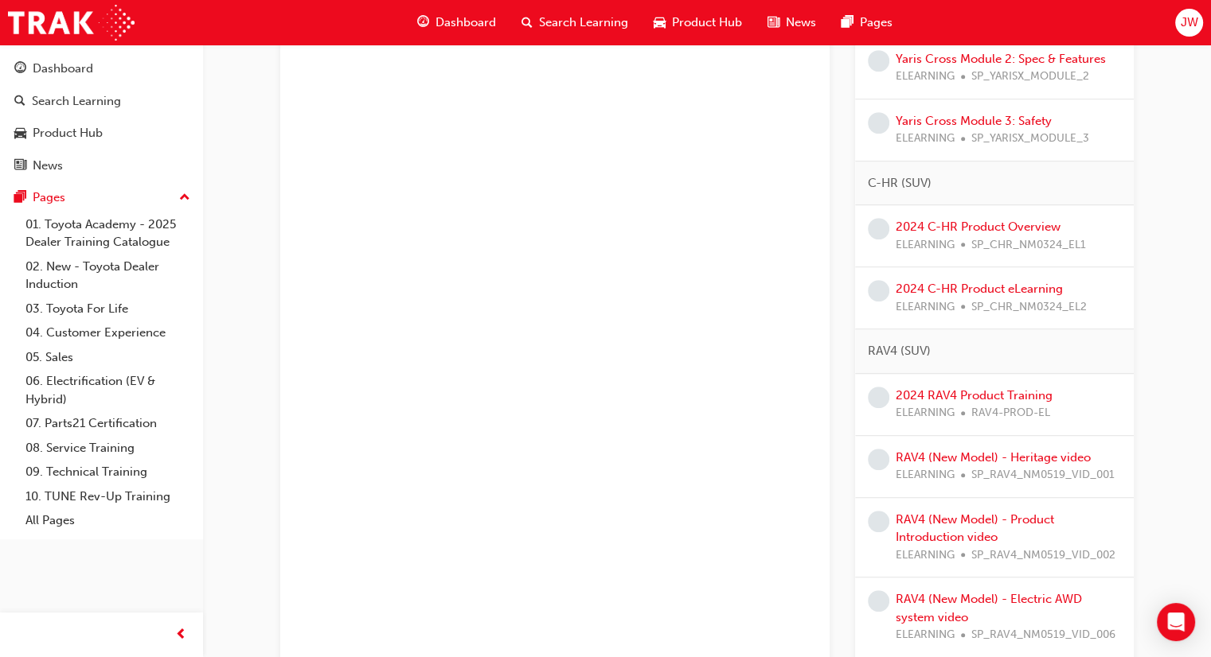
scroll to position [875, 0]
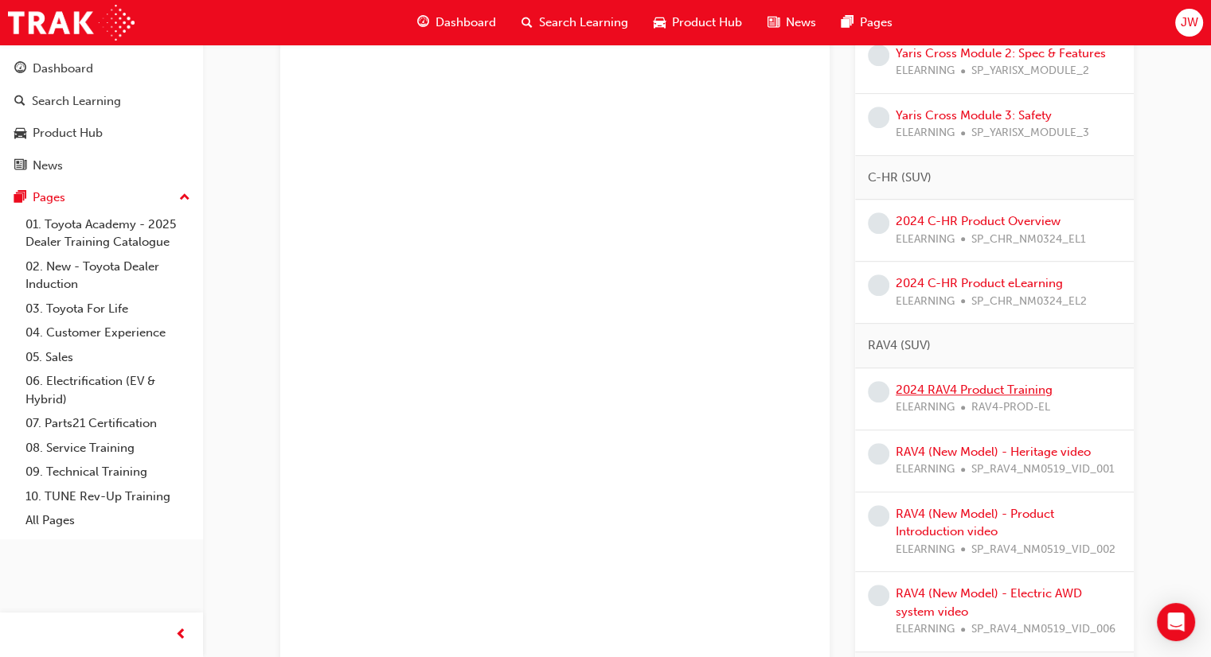
click at [1019, 389] on link "2024 RAV4 Product Training" at bounding box center [973, 390] width 157 height 14
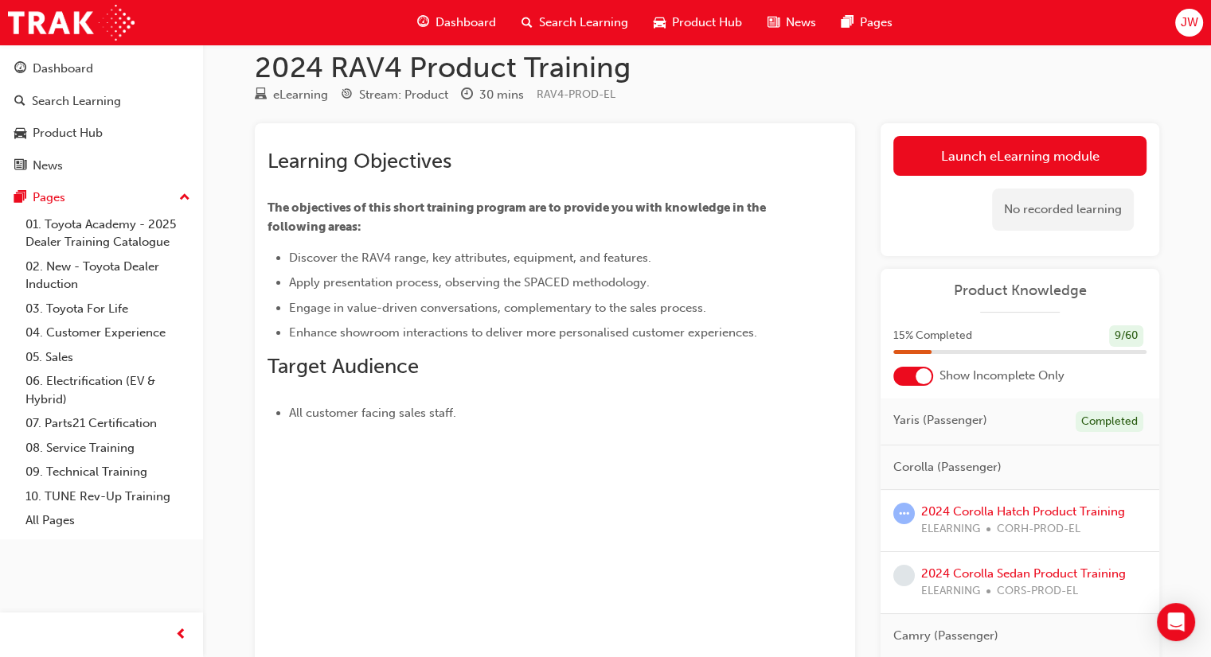
scroll to position [10, 0]
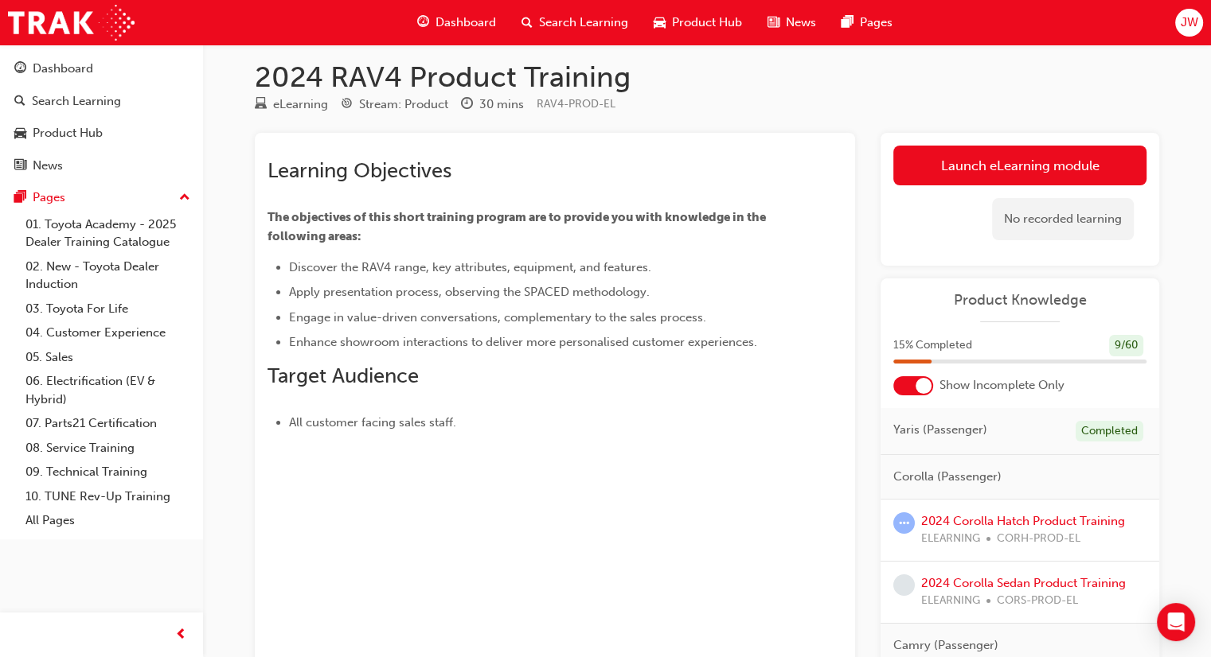
click at [439, 26] on span "Dashboard" at bounding box center [465, 23] width 60 height 18
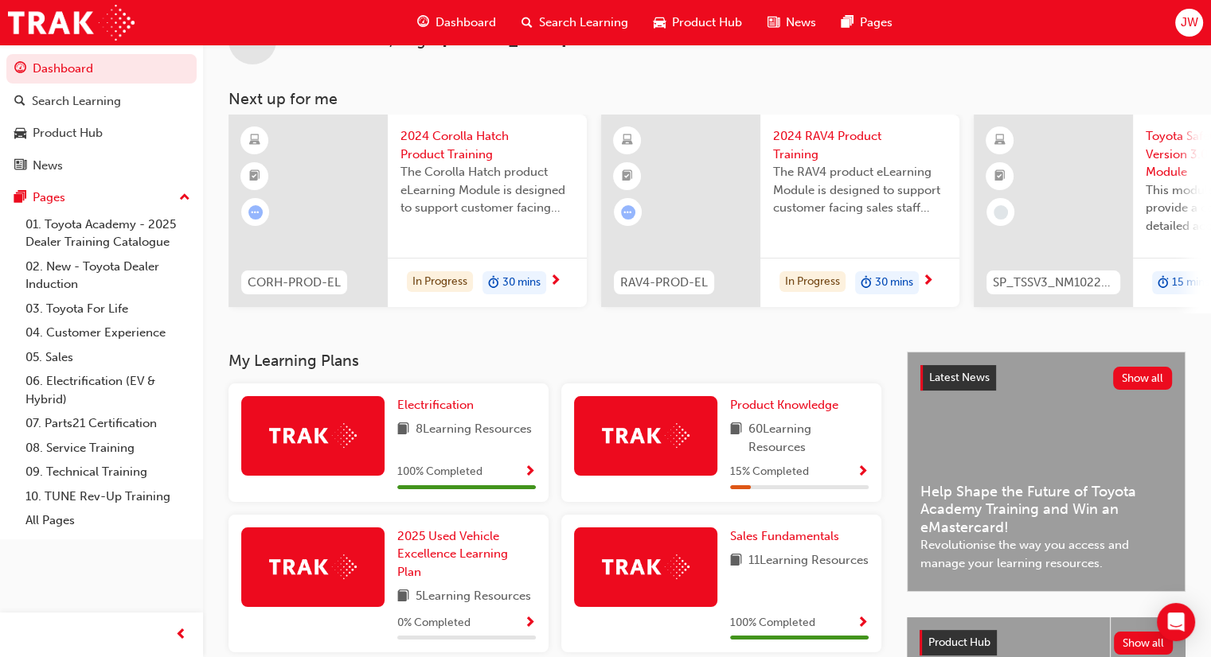
scroll to position [80, 0]
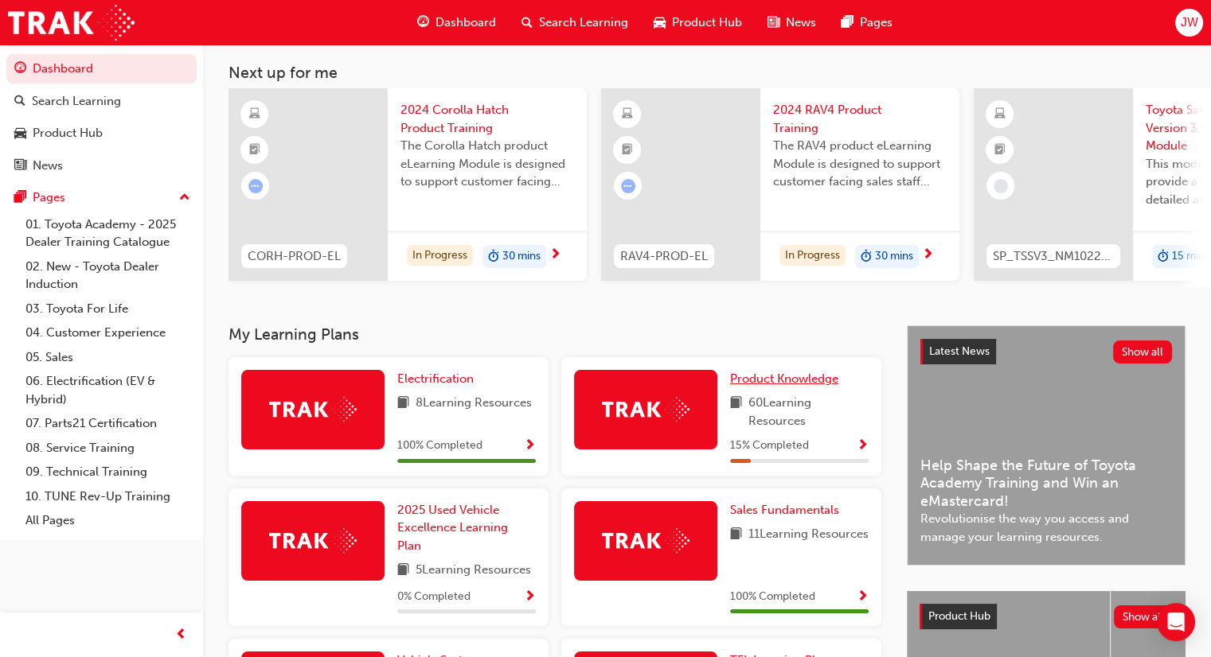
click at [758, 386] on span "Product Knowledge" at bounding box center [784, 379] width 108 height 14
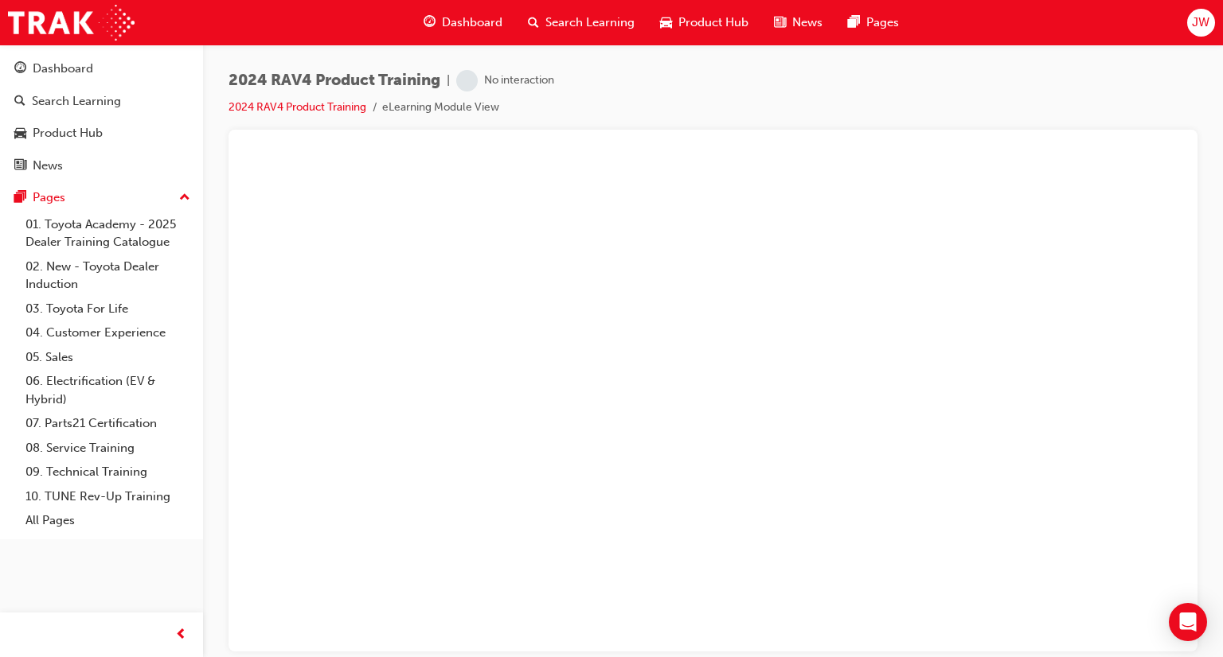
click at [470, 17] on span "Dashboard" at bounding box center [472, 23] width 60 height 18
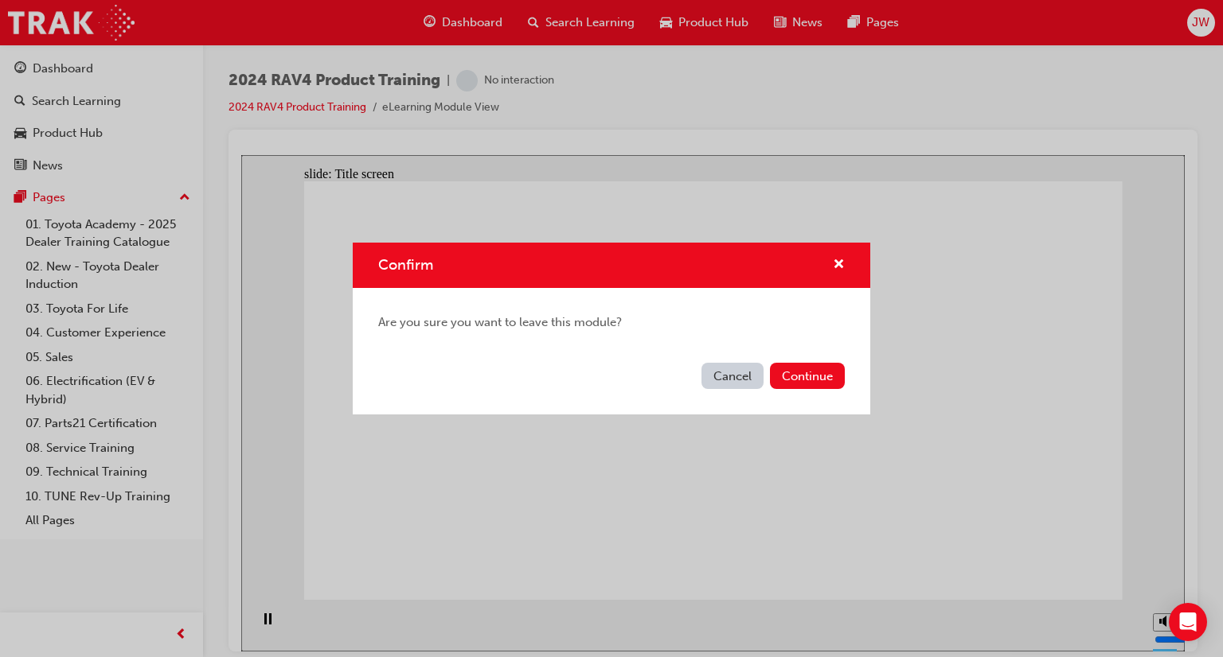
click at [743, 373] on button "Cancel" at bounding box center [732, 376] width 62 height 26
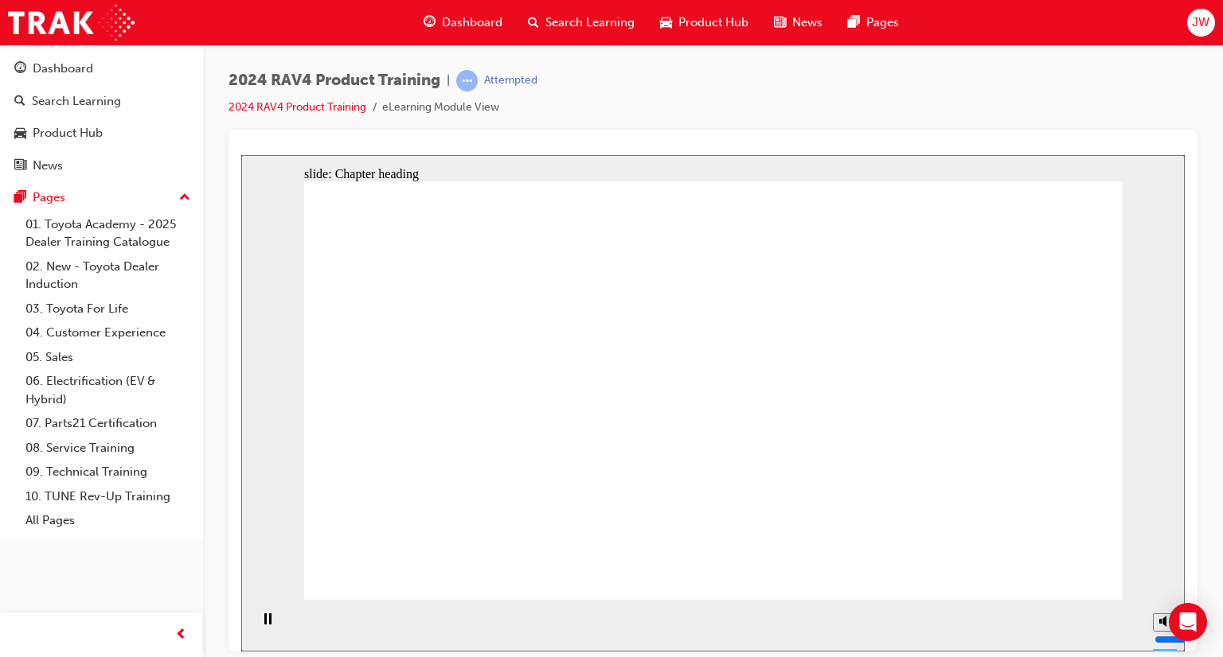
drag, startPoint x: 802, startPoint y: 289, endPoint x: 897, endPoint y: 359, distance: 117.8
